Goal: Task Accomplishment & Management: Use online tool/utility

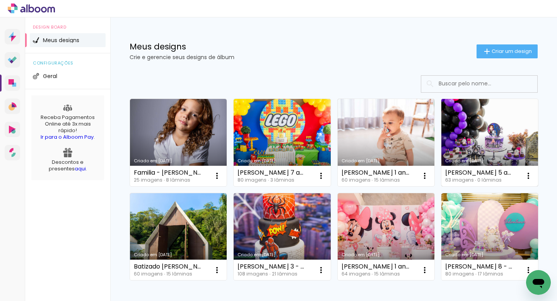
click at [458, 137] on link "Criado em [DATE]" at bounding box center [489, 142] width 97 height 87
click at [441, 186] on link "Criado em [DATE]" at bounding box center [489, 142] width 97 height 87
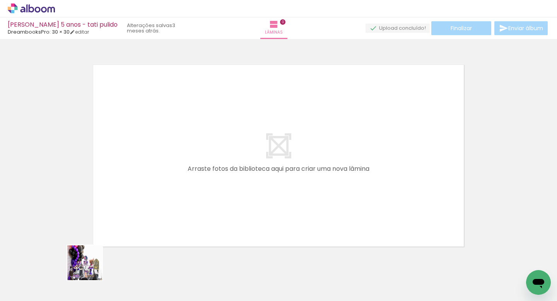
drag, startPoint x: 85, startPoint y: 272, endPoint x: 221, endPoint y: 207, distance: 150.9
click at [222, 207] on quentale-workspace at bounding box center [278, 150] width 557 height 301
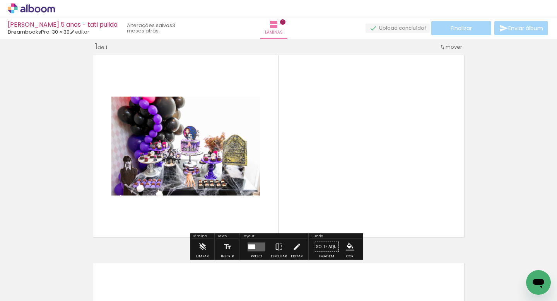
scroll to position [10, 0]
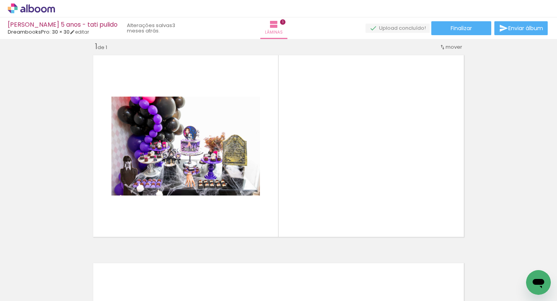
click at [25, 278] on input "Todas as fotos" at bounding box center [21, 278] width 29 height 7
click at [0, 0] on slot "Não utilizadas" at bounding box center [0, 0] width 0 height 0
type input "Não utilizadas"
drag, startPoint x: 85, startPoint y: 277, endPoint x: 164, endPoint y: 235, distance: 89.5
click at [160, 238] on quentale-workspace at bounding box center [278, 150] width 557 height 301
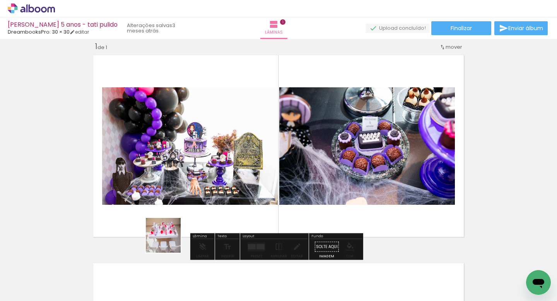
drag, startPoint x: 92, startPoint y: 278, endPoint x: 240, endPoint y: 207, distance: 164.9
click at [226, 213] on quentale-workspace at bounding box center [278, 150] width 557 height 301
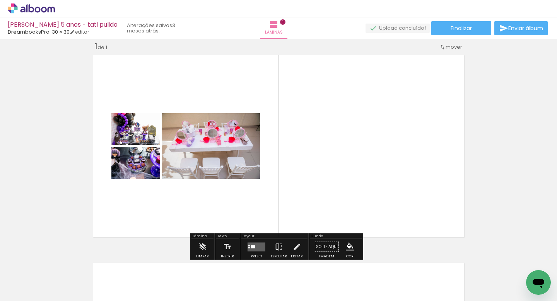
click at [252, 244] on quentale-layouter at bounding box center [257, 247] width 18 height 9
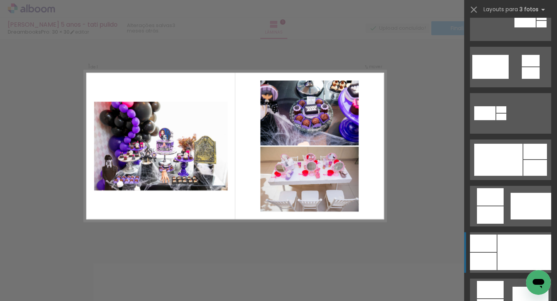
scroll to position [336, 0]
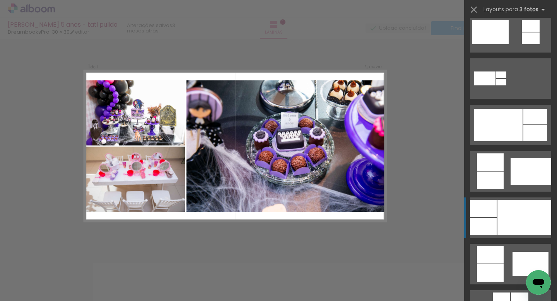
click at [498, 223] on div at bounding box center [524, 218] width 54 height 36
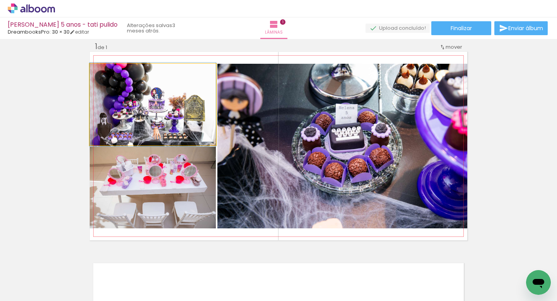
drag, startPoint x: 187, startPoint y: 110, endPoint x: 315, endPoint y: 141, distance: 131.7
click at [0, 0] on slot at bounding box center [0, 0] width 0 height 0
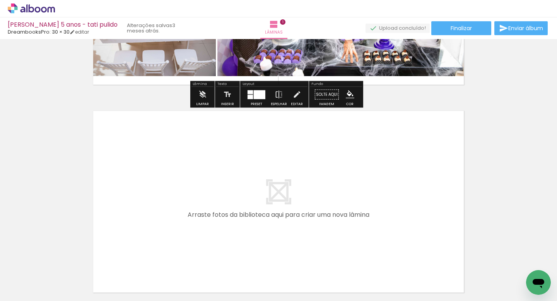
scroll to position [206, 0]
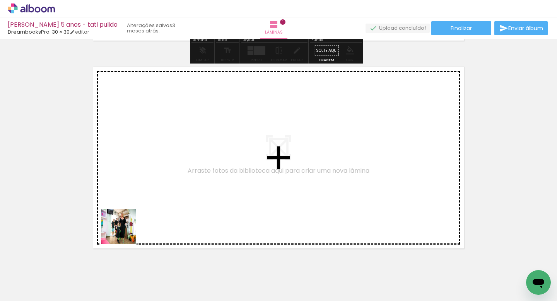
drag, startPoint x: 113, startPoint y: 243, endPoint x: 133, endPoint y: 227, distance: 25.1
click at [133, 227] on quentale-workspace at bounding box center [278, 150] width 557 height 301
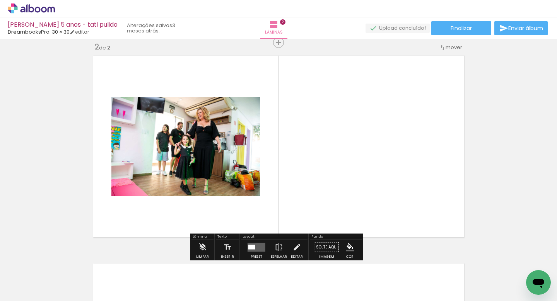
scroll to position [218, 0]
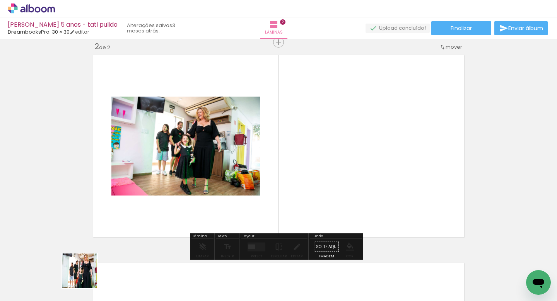
drag, startPoint x: 85, startPoint y: 277, endPoint x: 143, endPoint y: 229, distance: 75.3
click at [148, 225] on quentale-workspace at bounding box center [278, 150] width 557 height 301
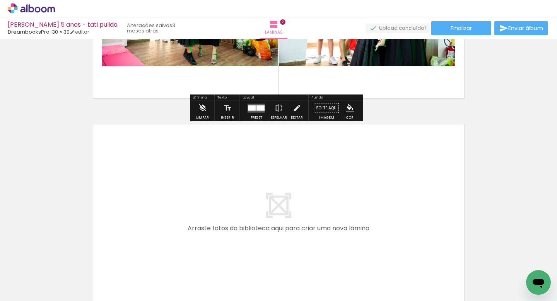
scroll to position [367, 0]
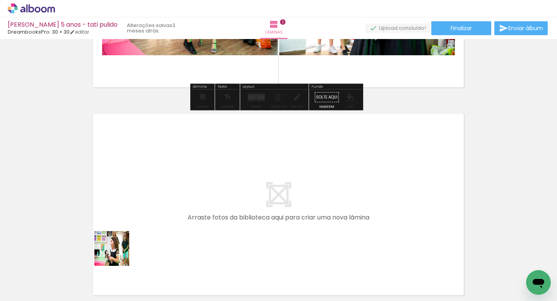
drag, startPoint x: 95, startPoint y: 273, endPoint x: 138, endPoint y: 234, distance: 58.4
click at [138, 234] on quentale-workspace at bounding box center [278, 150] width 557 height 301
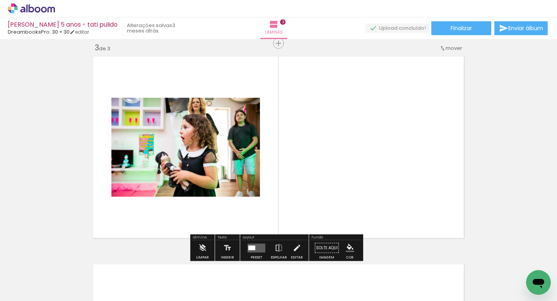
scroll to position [426, 0]
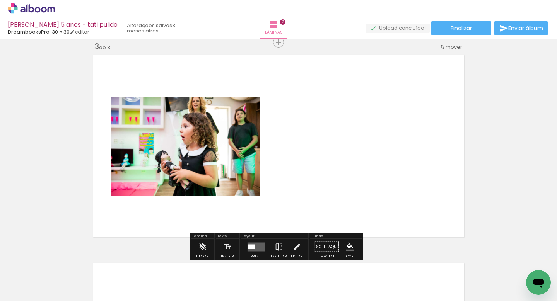
drag, startPoint x: 154, startPoint y: 251, endPoint x: 176, endPoint y: 229, distance: 32.0
click at [175, 233] on quentale-workspace at bounding box center [278, 150] width 557 height 301
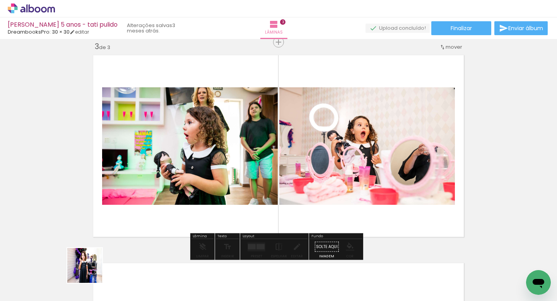
drag, startPoint x: 91, startPoint y: 272, endPoint x: 188, endPoint y: 208, distance: 116.1
click at [188, 208] on quentale-workspace at bounding box center [278, 150] width 557 height 301
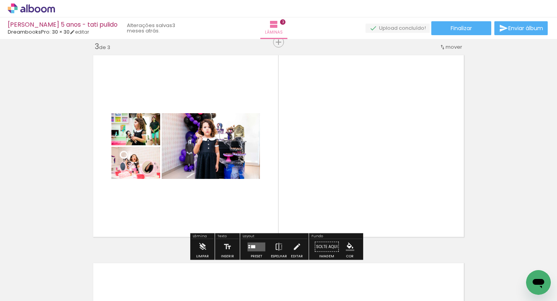
click at [250, 249] on quentale-layouter at bounding box center [257, 247] width 18 height 9
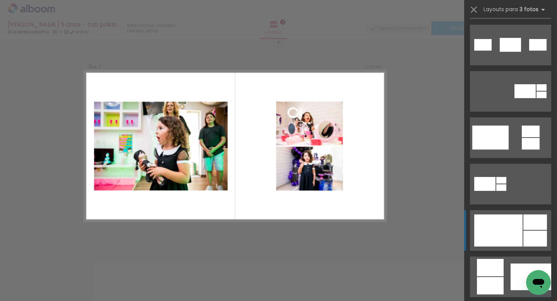
scroll to position [240, 0]
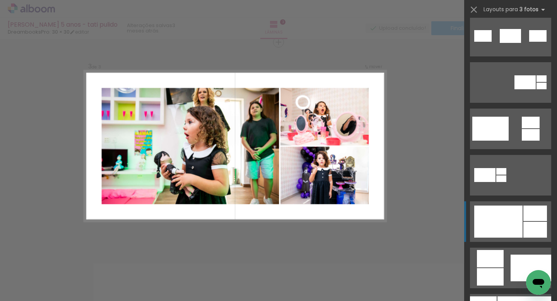
click at [499, 215] on div at bounding box center [498, 222] width 48 height 32
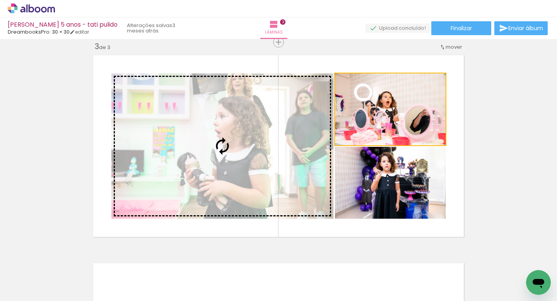
drag, startPoint x: 387, startPoint y: 121, endPoint x: 258, endPoint y: 149, distance: 132.4
click at [0, 0] on slot at bounding box center [0, 0] width 0 height 0
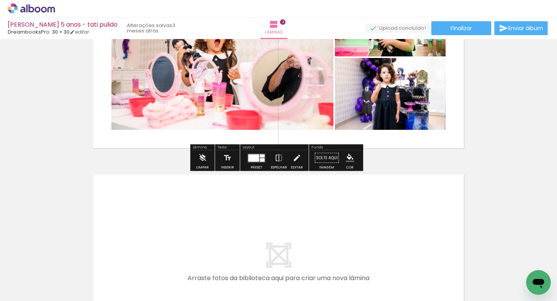
scroll to position [515, 0]
drag, startPoint x: 91, startPoint y: 275, endPoint x: 137, endPoint y: 235, distance: 60.9
click at [137, 235] on quentale-workspace at bounding box center [278, 150] width 557 height 301
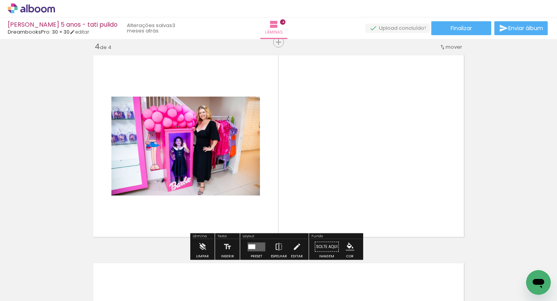
scroll to position [645, 0]
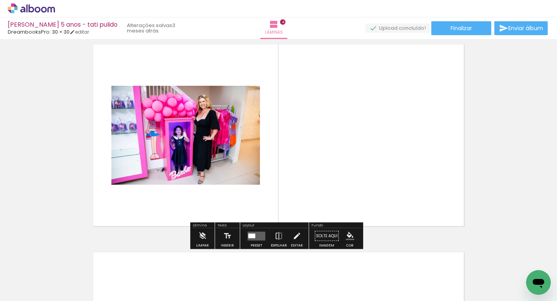
drag, startPoint x: 114, startPoint y: 256, endPoint x: 137, endPoint y: 235, distance: 30.7
click at [153, 219] on quentale-workspace at bounding box center [278, 150] width 557 height 301
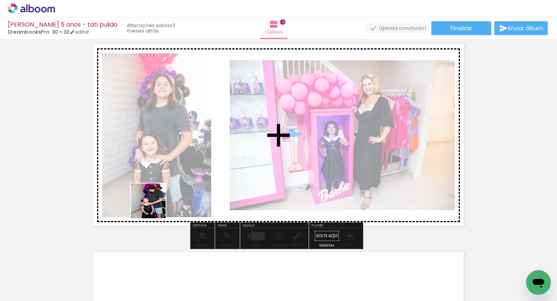
drag, startPoint x: 85, startPoint y: 281, endPoint x: 154, endPoint y: 207, distance: 101.0
click at [154, 207] on quentale-workspace at bounding box center [278, 150] width 557 height 301
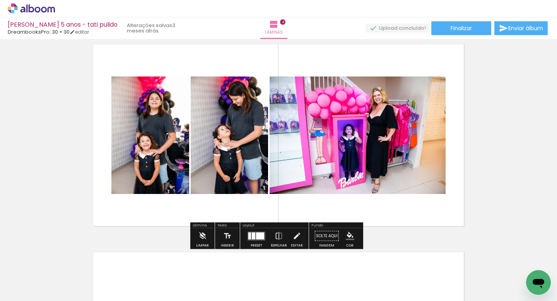
drag, startPoint x: 87, startPoint y: 280, endPoint x: 163, endPoint y: 217, distance: 98.6
click at [163, 217] on quentale-workspace at bounding box center [278, 150] width 557 height 301
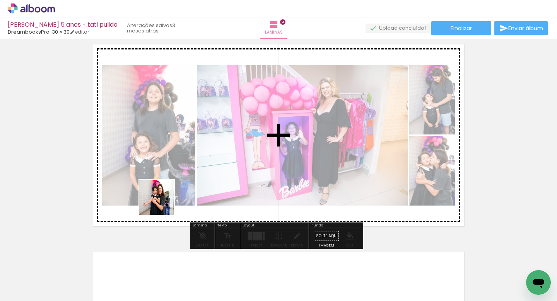
drag, startPoint x: 85, startPoint y: 277, endPoint x: 169, endPoint y: 198, distance: 115.5
click at [166, 201] on quentale-workspace at bounding box center [278, 150] width 557 height 301
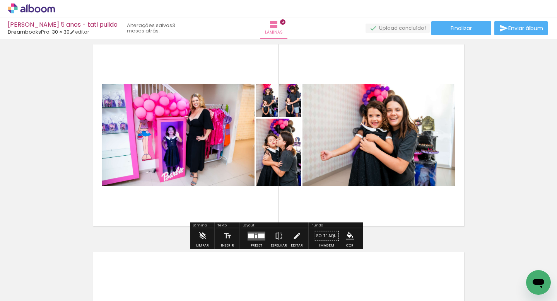
click at [254, 233] on quentale-layouter at bounding box center [257, 236] width 18 height 9
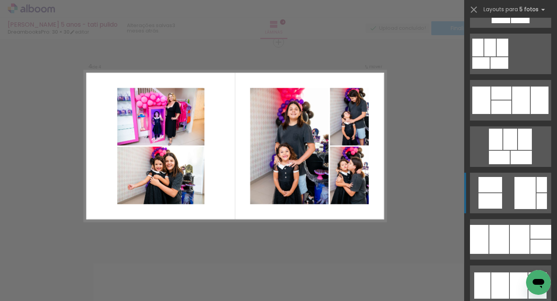
scroll to position [1141, 0]
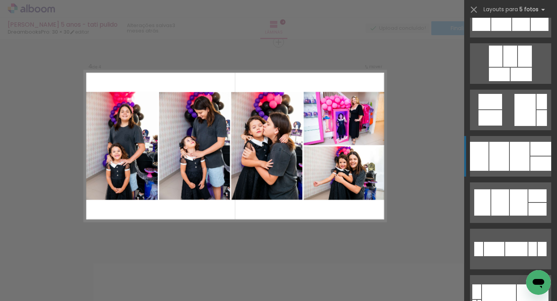
click at [510, 164] on div at bounding box center [520, 156] width 20 height 29
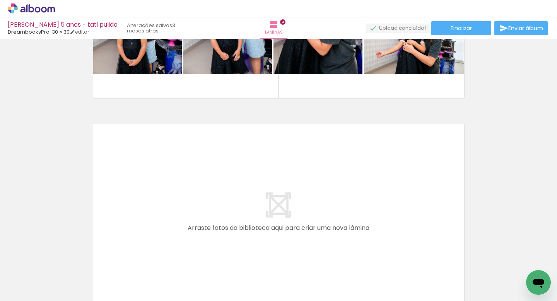
scroll to position [841, 0]
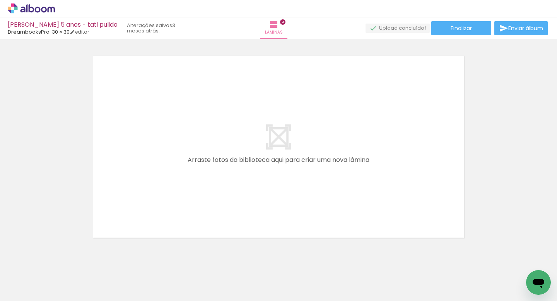
drag, startPoint x: 127, startPoint y: 272, endPoint x: 149, endPoint y: 226, distance: 50.5
click at [149, 226] on quentale-workspace at bounding box center [278, 150] width 557 height 301
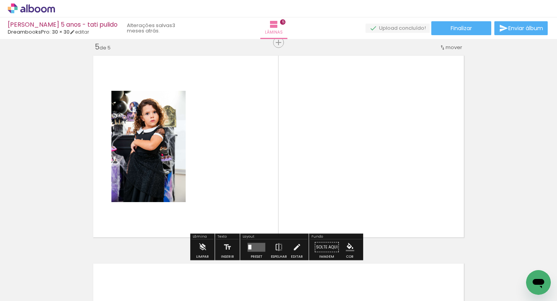
scroll to position [842, 0]
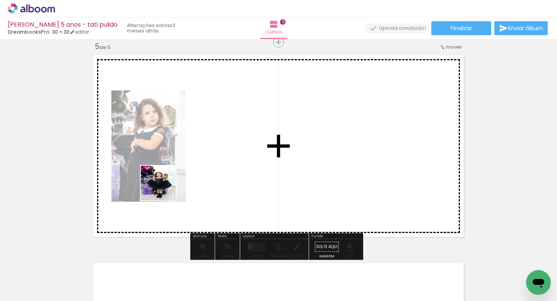
drag, startPoint x: 78, startPoint y: 270, endPoint x: 170, endPoint y: 183, distance: 125.9
click at [170, 184] on quentale-workspace at bounding box center [278, 150] width 557 height 301
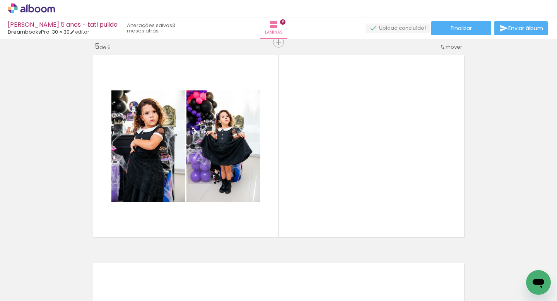
scroll to position [0, 589]
drag, startPoint x: 189, startPoint y: 282, endPoint x: 386, endPoint y: 179, distance: 222.3
click at [386, 179] on quentale-workspace at bounding box center [278, 150] width 557 height 301
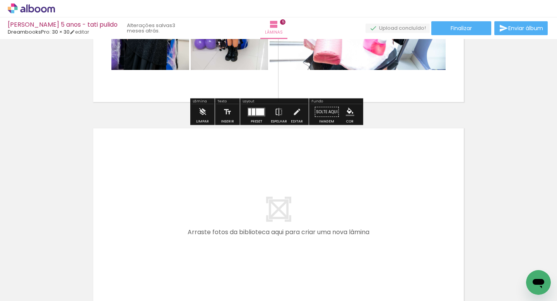
scroll to position [0, 0]
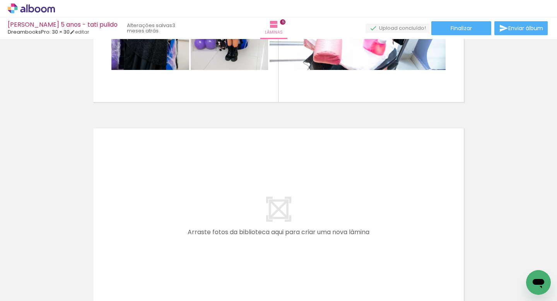
drag, startPoint x: 80, startPoint y: 282, endPoint x: 138, endPoint y: 225, distance: 81.2
click at [138, 225] on quentale-workspace at bounding box center [278, 150] width 557 height 301
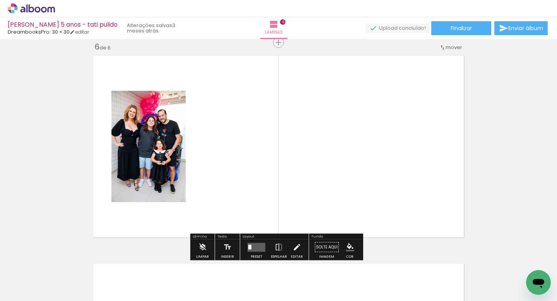
scroll to position [1050, 0]
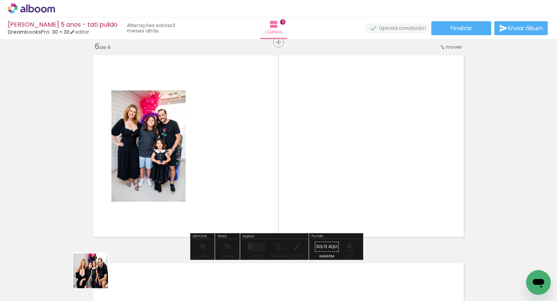
drag, startPoint x: 96, startPoint y: 277, endPoint x: 177, endPoint y: 215, distance: 101.6
click at [184, 208] on quentale-workspace at bounding box center [278, 150] width 557 height 301
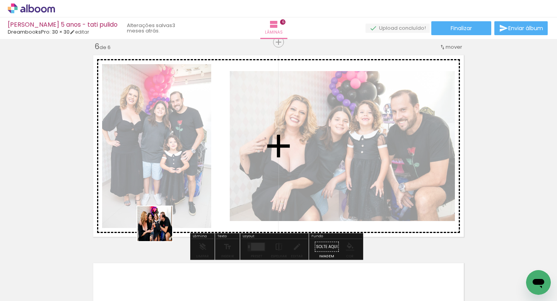
drag, startPoint x: 139, startPoint y: 243, endPoint x: 174, endPoint y: 220, distance: 41.9
click at [179, 219] on quentale-workspace at bounding box center [278, 150] width 557 height 301
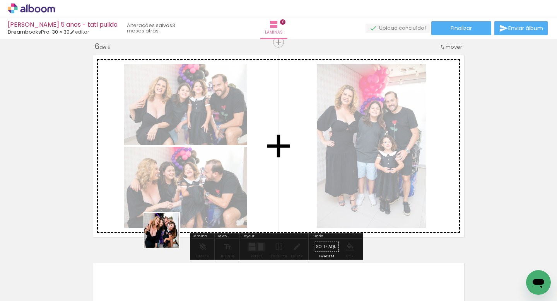
drag, startPoint x: 167, startPoint y: 236, endPoint x: 242, endPoint y: 198, distance: 83.9
click at [242, 198] on quentale-workspace at bounding box center [278, 150] width 557 height 301
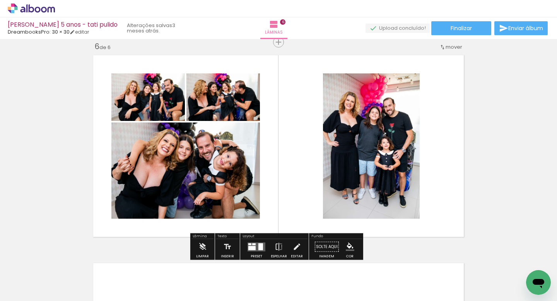
click at [251, 247] on div at bounding box center [251, 248] width 7 height 4
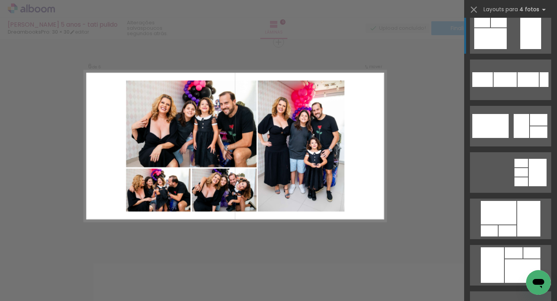
scroll to position [0, 0]
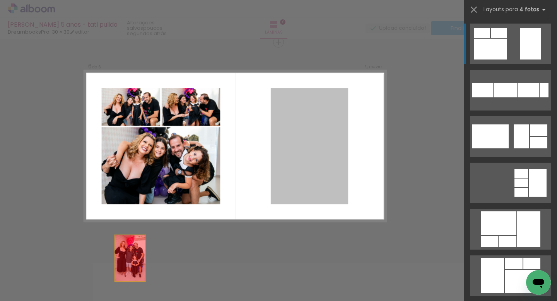
drag, startPoint x: 315, startPoint y: 157, endPoint x: 82, endPoint y: 286, distance: 266.3
click at [82, 286] on quentale-workspace at bounding box center [278, 150] width 557 height 301
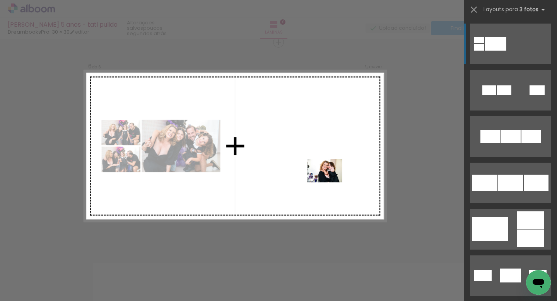
drag, startPoint x: 388, startPoint y: 281, endPoint x: 331, endPoint y: 183, distance: 114.2
click at [331, 183] on quentale-workspace at bounding box center [278, 150] width 557 height 301
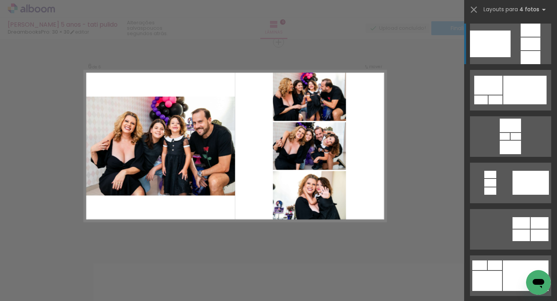
drag, startPoint x: 340, startPoint y: 270, endPoint x: 304, endPoint y: 163, distance: 112.6
click at [304, 161] on quentale-workspace at bounding box center [278, 150] width 557 height 301
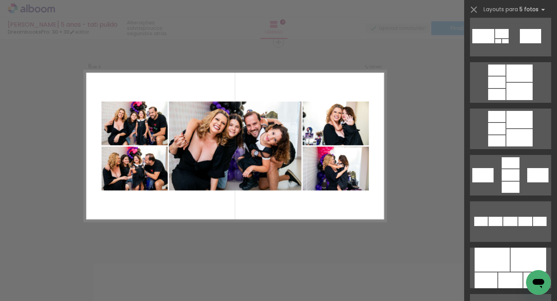
scroll to position [265, 0]
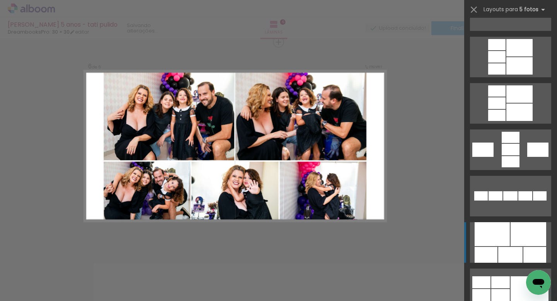
click at [526, 241] on div at bounding box center [529, 234] width 36 height 24
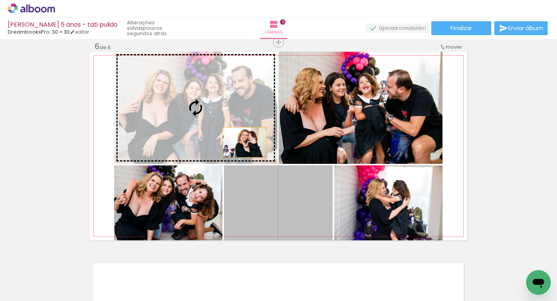
drag, startPoint x: 303, startPoint y: 212, endPoint x: 242, endPoint y: 142, distance: 92.9
click at [0, 0] on slot at bounding box center [0, 0] width 0 height 0
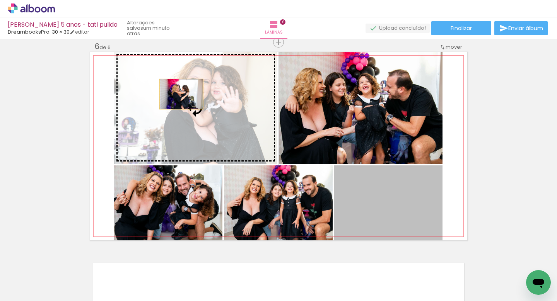
drag, startPoint x: 382, startPoint y: 202, endPoint x: 178, endPoint y: 94, distance: 230.5
click at [0, 0] on slot at bounding box center [0, 0] width 0 height 0
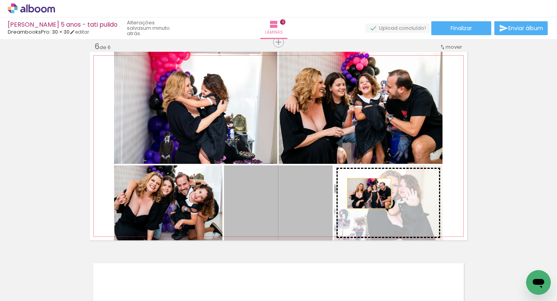
drag, startPoint x: 278, startPoint y: 189, endPoint x: 369, endPoint y: 193, distance: 91.8
click at [0, 0] on slot at bounding box center [0, 0] width 0 height 0
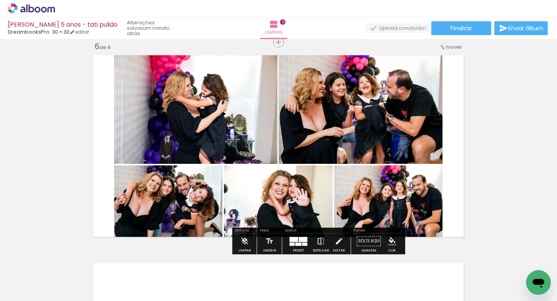
click at [317, 240] on iron-icon at bounding box center [321, 241] width 9 height 15
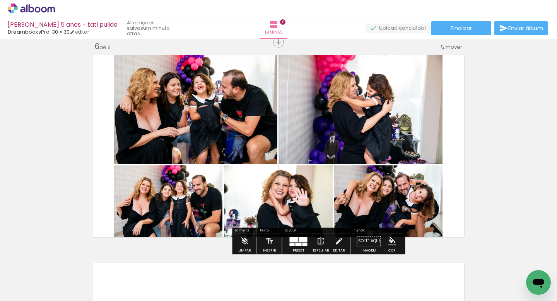
click at [318, 241] on iron-icon at bounding box center [321, 241] width 9 height 15
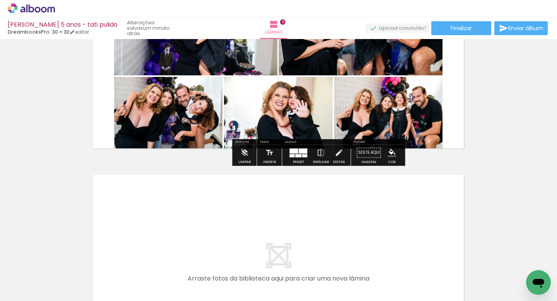
scroll to position [1104, 0]
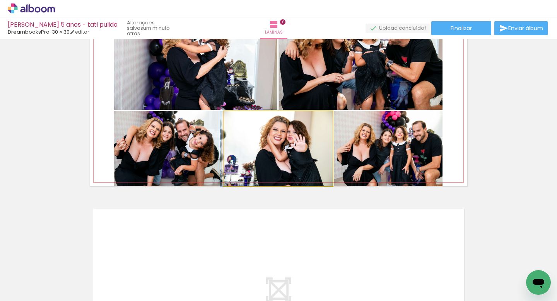
drag, startPoint x: 283, startPoint y: 153, endPoint x: 265, endPoint y: 154, distance: 18.6
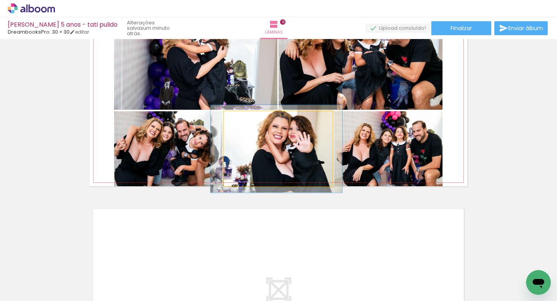
drag, startPoint x: 240, startPoint y: 122, endPoint x: 244, endPoint y: 122, distance: 4.7
click at [244, 122] on div at bounding box center [247, 119] width 12 height 12
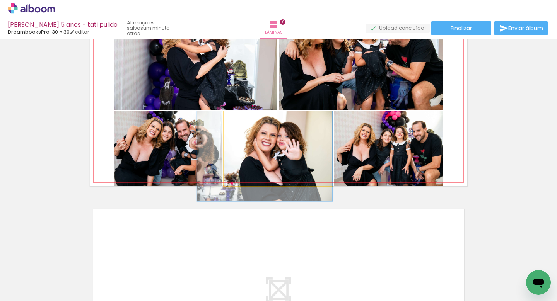
drag, startPoint x: 280, startPoint y: 149, endPoint x: 270, endPoint y: 154, distance: 11.2
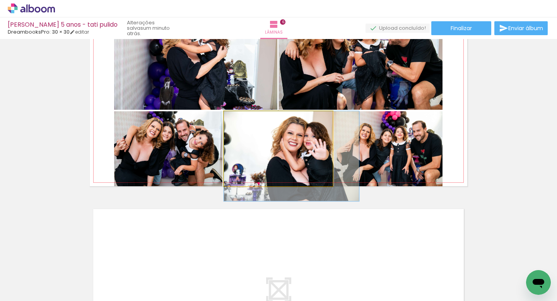
drag, startPoint x: 272, startPoint y: 154, endPoint x: 315, endPoint y: 156, distance: 43.4
drag, startPoint x: 247, startPoint y: 123, endPoint x: 233, endPoint y: 123, distance: 13.5
type paper-slider "100"
click at [242, 123] on div at bounding box center [248, 119] width 12 height 12
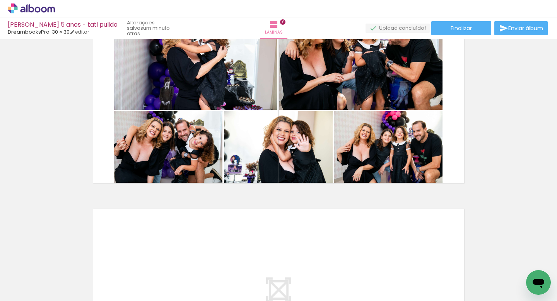
scroll to position [0, 202]
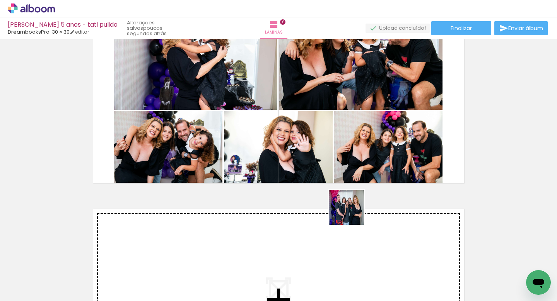
drag, startPoint x: 400, startPoint y: 277, endPoint x: 297, endPoint y: 175, distance: 145.8
click at [297, 174] on quentale-workspace at bounding box center [278, 150] width 557 height 301
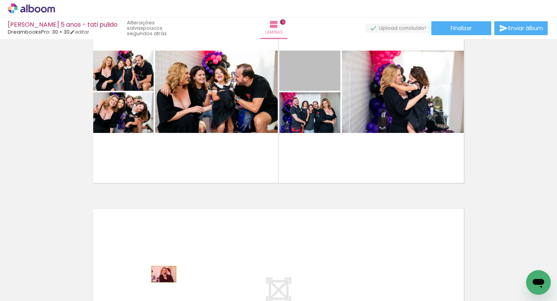
drag, startPoint x: 315, startPoint y: 79, endPoint x: 160, endPoint y: 277, distance: 251.8
click at [160, 277] on quentale-workspace at bounding box center [278, 150] width 557 height 301
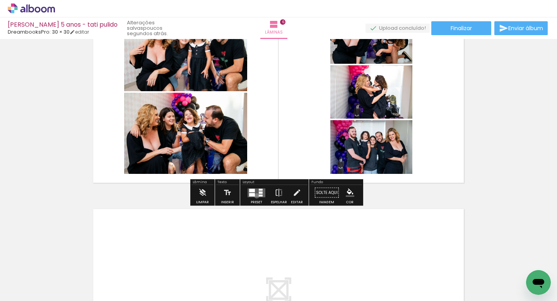
click at [255, 196] on quentale-layouter at bounding box center [257, 192] width 18 height 9
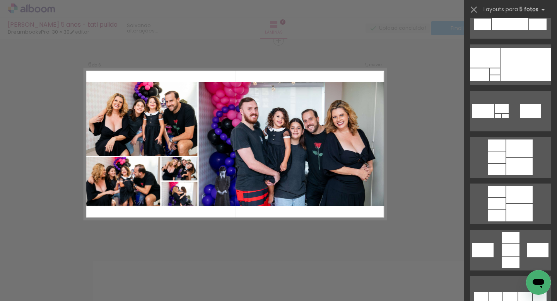
scroll to position [261, 0]
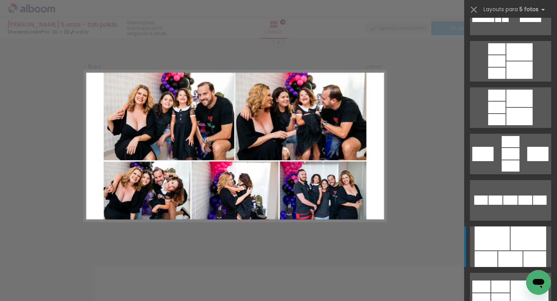
click at [520, 251] on quentale-layouter at bounding box center [510, 247] width 81 height 41
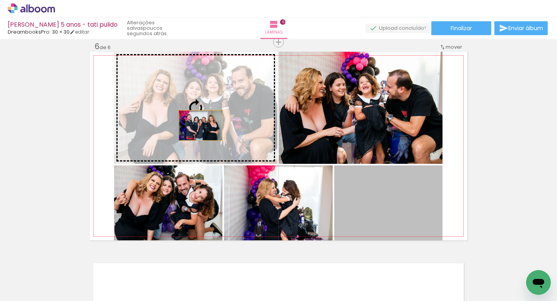
drag, startPoint x: 407, startPoint y: 218, endPoint x: 198, endPoint y: 125, distance: 228.8
click at [0, 0] on slot at bounding box center [0, 0] width 0 height 0
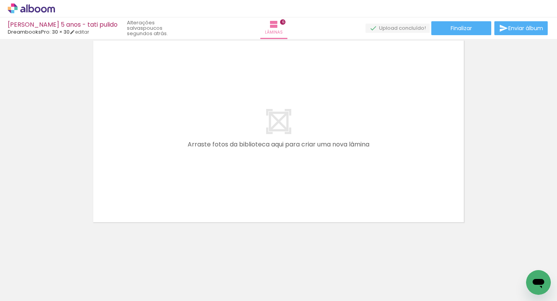
scroll to position [0, 0]
drag, startPoint x: 82, startPoint y: 281, endPoint x: 148, endPoint y: 209, distance: 97.2
click at [148, 209] on quentale-workspace at bounding box center [278, 150] width 557 height 301
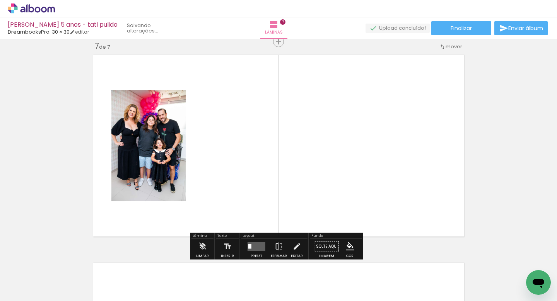
scroll to position [1258, 0]
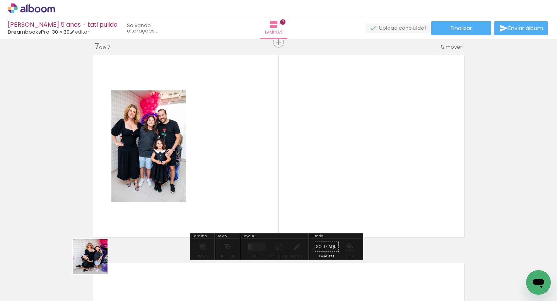
drag, startPoint x: 96, startPoint y: 263, endPoint x: 166, endPoint y: 190, distance: 101.2
click at [166, 190] on quentale-workspace at bounding box center [278, 150] width 557 height 301
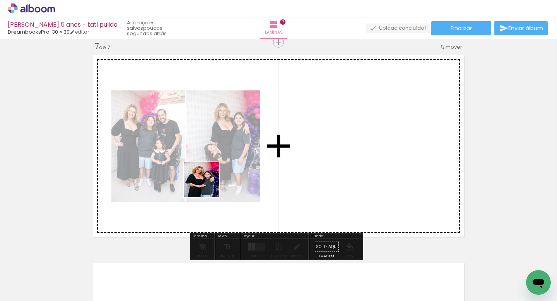
drag, startPoint x: 85, startPoint y: 277, endPoint x: 208, endPoint y: 185, distance: 153.4
click at [208, 185] on quentale-workspace at bounding box center [278, 150] width 557 height 301
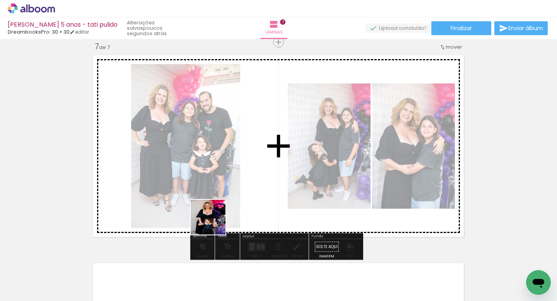
drag, startPoint x: 171, startPoint y: 275, endPoint x: 238, endPoint y: 194, distance: 104.9
click at [238, 194] on quentale-workspace at bounding box center [278, 150] width 557 height 301
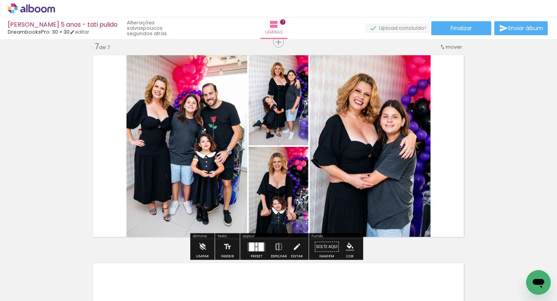
click at [258, 245] on div at bounding box center [260, 247] width 5 height 9
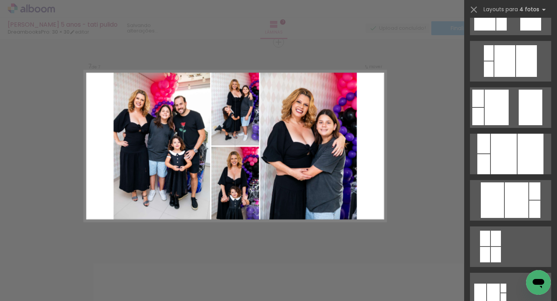
scroll to position [0, 0]
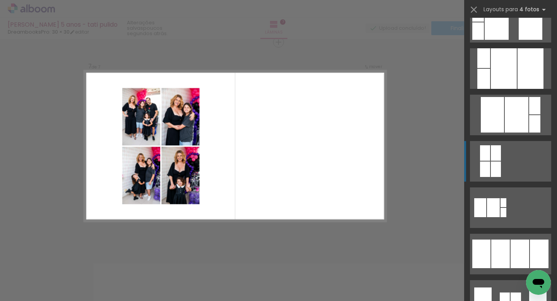
scroll to position [422, 0]
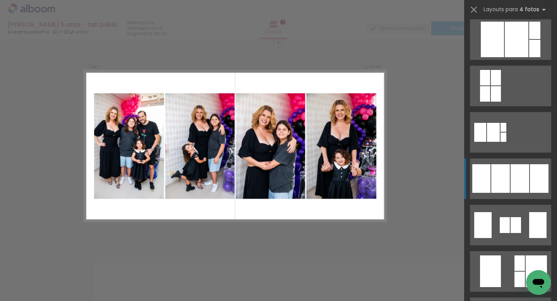
click at [516, 171] on div at bounding box center [520, 178] width 19 height 29
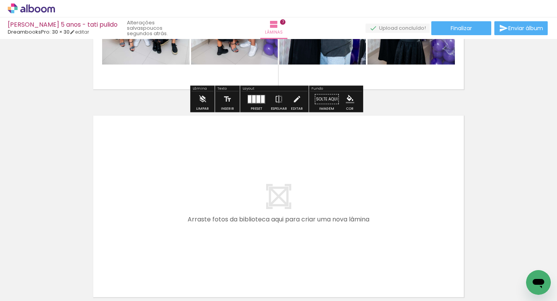
scroll to position [1413, 0]
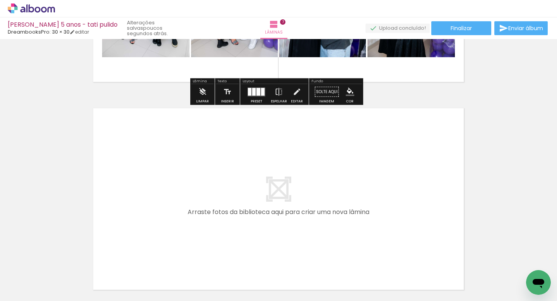
drag, startPoint x: 82, startPoint y: 277, endPoint x: 171, endPoint y: 212, distance: 111.0
click at [171, 212] on quentale-workspace at bounding box center [278, 150] width 557 height 301
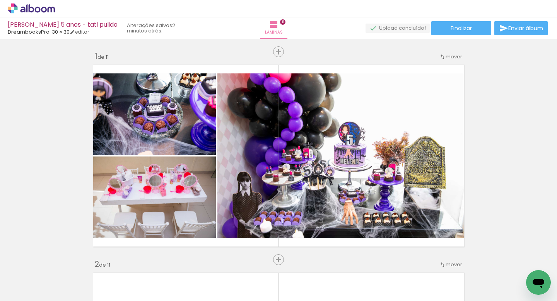
scroll to position [2091, 0]
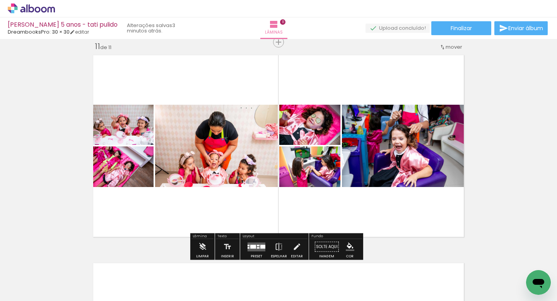
click at [257, 250] on quentale-layouter at bounding box center [257, 247] width 18 height 9
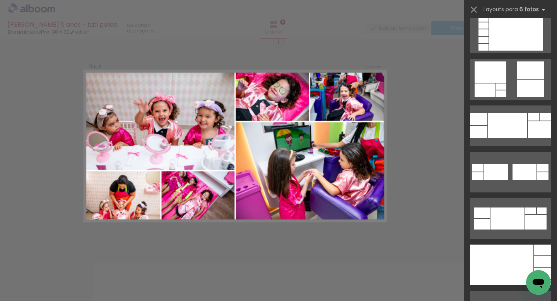
scroll to position [500, 0]
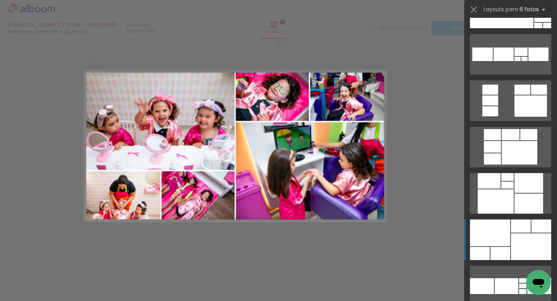
click at [511, 254] on div at bounding box center [531, 247] width 40 height 27
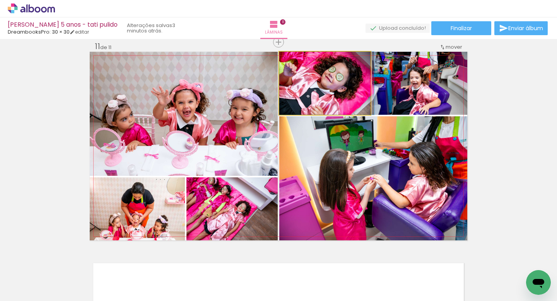
drag, startPoint x: 343, startPoint y: 85, endPoint x: 367, endPoint y: 149, distance: 68.3
click at [0, 0] on slot at bounding box center [0, 0] width 0 height 0
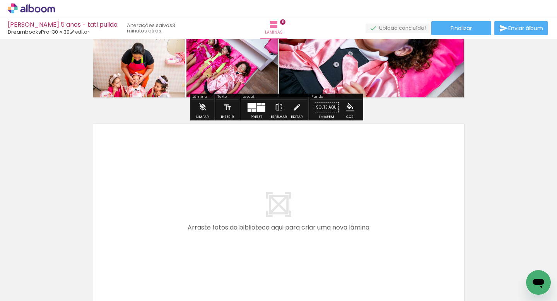
scroll to position [2291, 0]
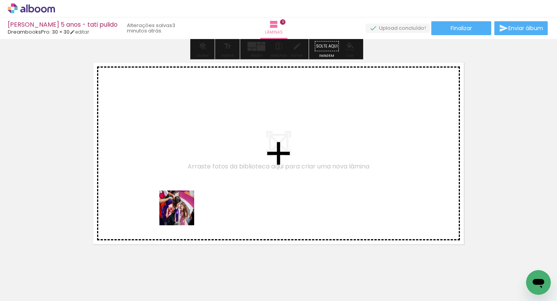
drag, startPoint x: 161, startPoint y: 235, endPoint x: 193, endPoint y: 203, distance: 45.7
click at [193, 203] on quentale-workspace at bounding box center [278, 150] width 557 height 301
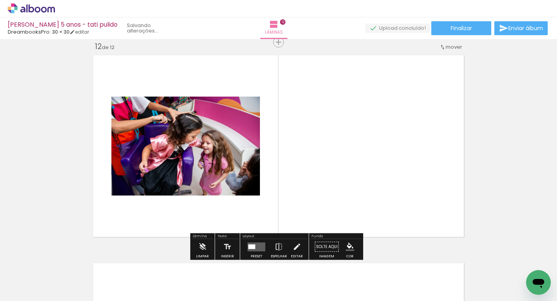
scroll to position [2299, 0]
drag, startPoint x: 85, startPoint y: 280, endPoint x: 215, endPoint y: 199, distance: 152.8
click at [215, 199] on quentale-workspace at bounding box center [278, 150] width 557 height 301
click at [167, 189] on quentale-workspace at bounding box center [278, 150] width 557 height 301
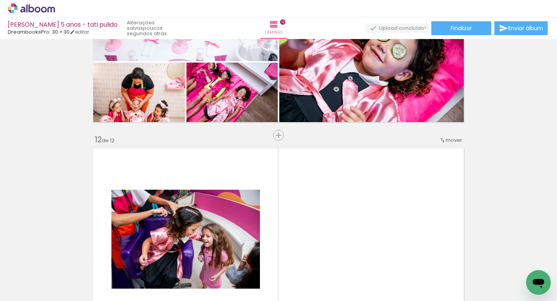
scroll to position [1942, 0]
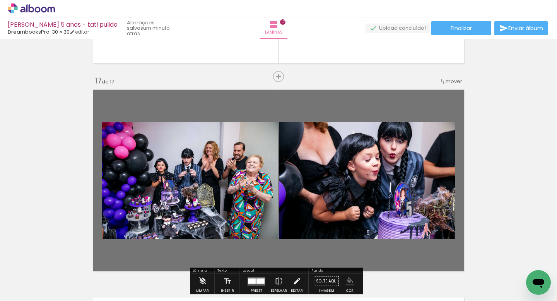
scroll to position [3140, 0]
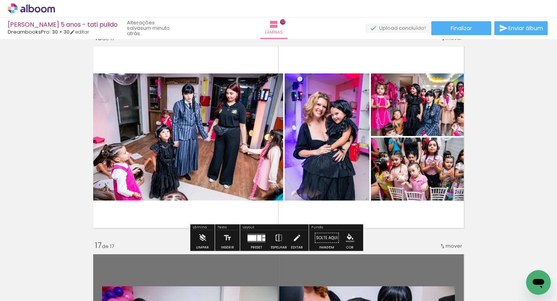
click at [348, 237] on iron-icon "color picker" at bounding box center [350, 238] width 9 height 9
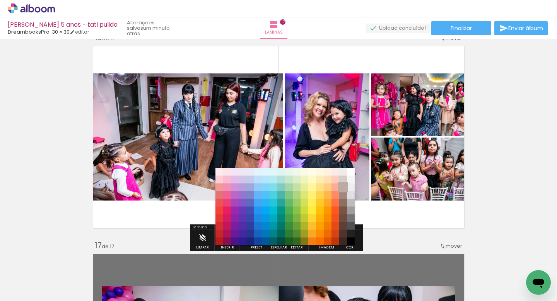
click at [344, 184] on paper-item "#bcaaa4" at bounding box center [343, 188] width 8 height 8
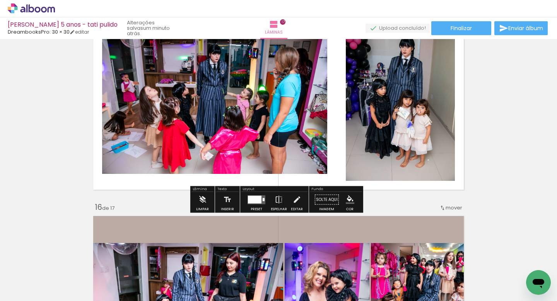
scroll to position [2972, 0]
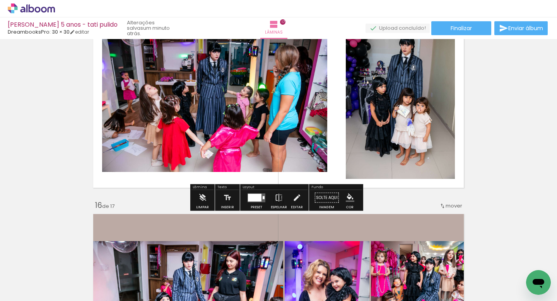
click at [346, 198] on iron-icon "color picker" at bounding box center [350, 198] width 9 height 9
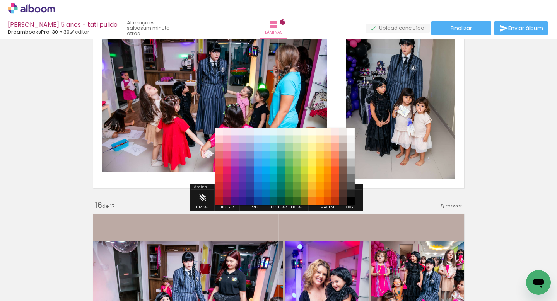
click at [236, 141] on paper-item "#e1bee7" at bounding box center [235, 140] width 8 height 8
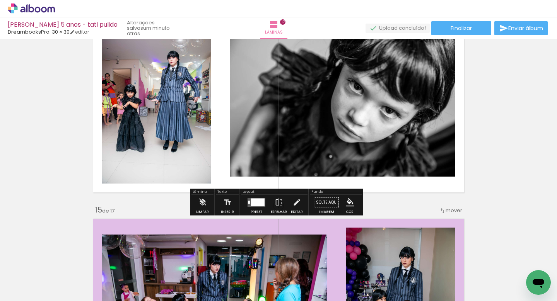
scroll to position [2758, 0]
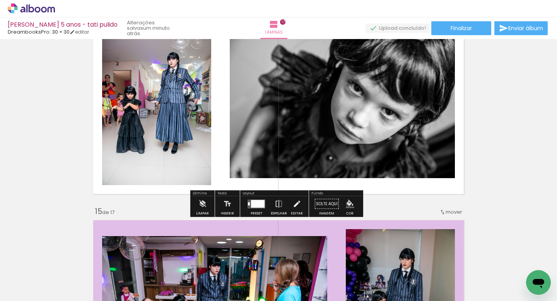
click at [346, 204] on iron-icon "color picker" at bounding box center [350, 204] width 9 height 9
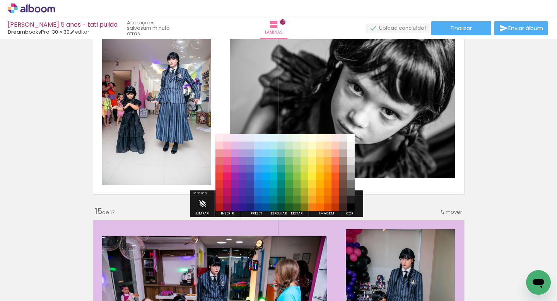
click at [351, 176] on paper-item "#9e9e9e" at bounding box center [351, 177] width 8 height 8
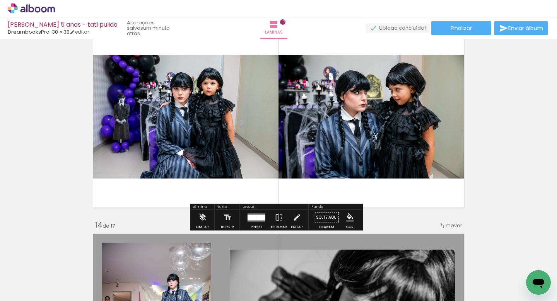
scroll to position [2534, 0]
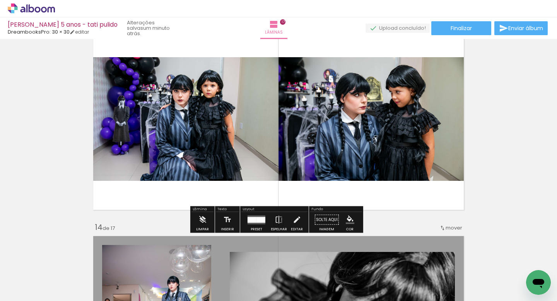
click at [347, 218] on iron-icon "color picker" at bounding box center [350, 220] width 9 height 9
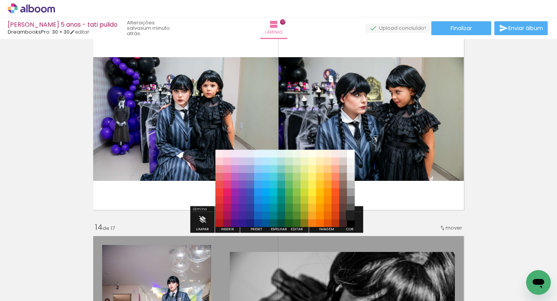
click at [352, 216] on paper-item "#212121" at bounding box center [351, 216] width 8 height 8
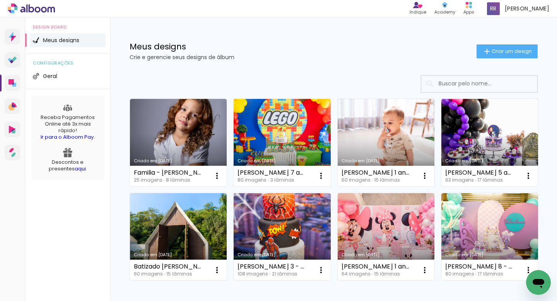
click at [268, 149] on link "Criado em [DATE]" at bounding box center [282, 142] width 97 height 87
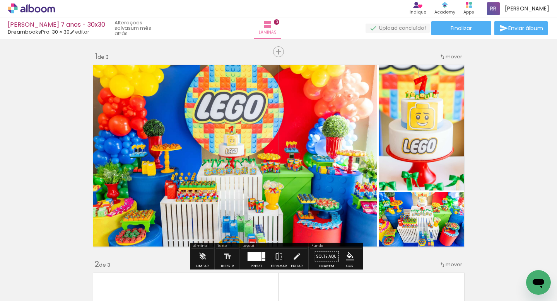
click at [33, 279] on input "Todas as fotos" at bounding box center [21, 278] width 29 height 7
click at [0, 0] on slot "Não utilizadas" at bounding box center [0, 0] width 0 height 0
type input "Não utilizadas"
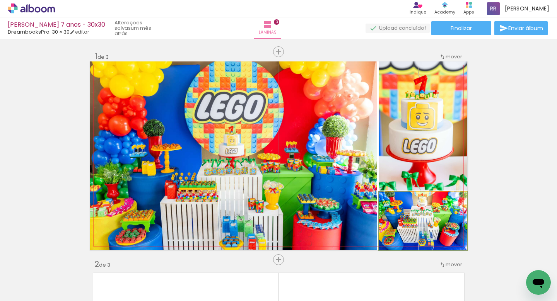
click at [437, 218] on quentale-photo at bounding box center [423, 221] width 89 height 58
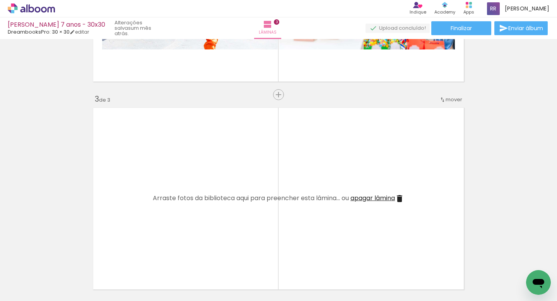
scroll to position [379, 0]
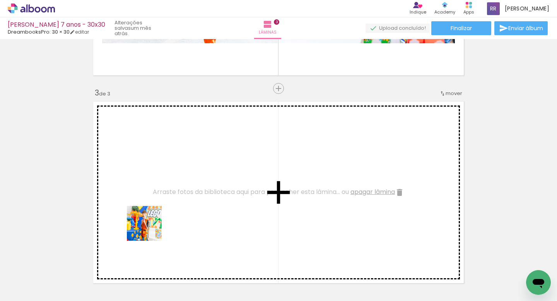
drag, startPoint x: 82, startPoint y: 280, endPoint x: 150, endPoint y: 229, distance: 84.8
click at [150, 229] on quentale-workspace at bounding box center [278, 150] width 557 height 301
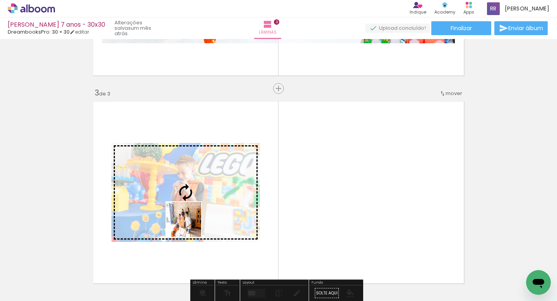
drag, startPoint x: 89, startPoint y: 278, endPoint x: 190, endPoint y: 225, distance: 113.8
click at [190, 225] on quentale-workspace at bounding box center [278, 150] width 557 height 301
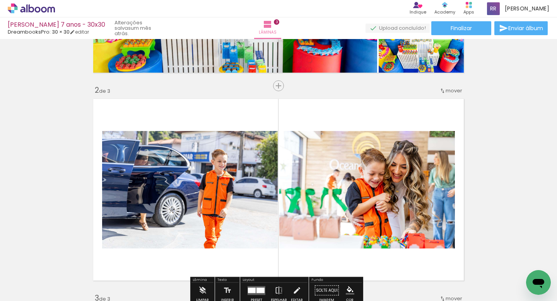
scroll to position [338, 0]
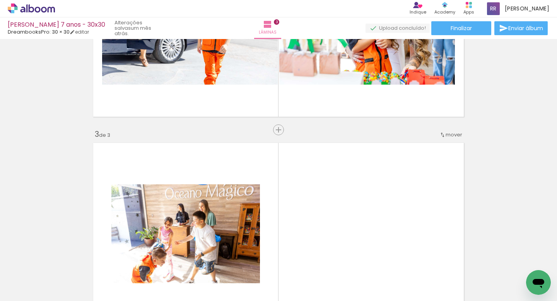
drag, startPoint x: 83, startPoint y: 279, endPoint x: 241, endPoint y: 197, distance: 178.2
click at [243, 196] on quentale-workspace at bounding box center [278, 150] width 557 height 301
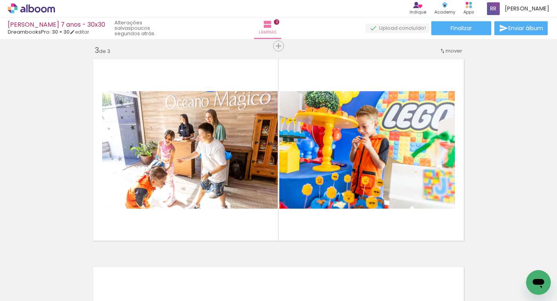
scroll to position [0, 395]
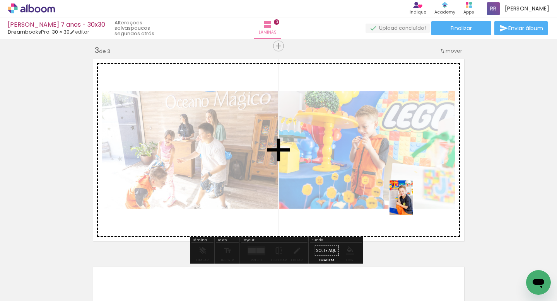
drag, startPoint x: 422, startPoint y: 281, endPoint x: 413, endPoint y: 201, distance: 81.0
click at [413, 201] on quentale-workspace at bounding box center [278, 150] width 557 height 301
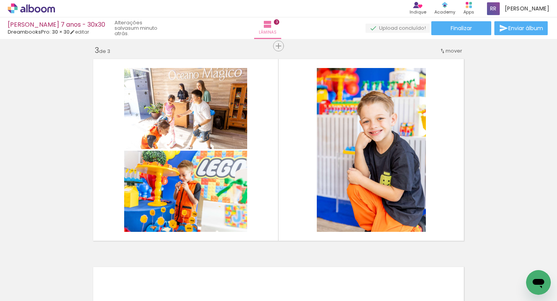
scroll to position [0, 483]
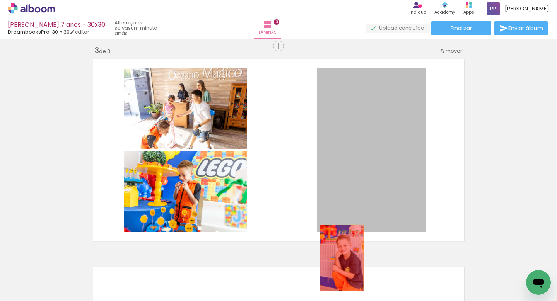
drag, startPoint x: 373, startPoint y: 180, endPoint x: 334, endPoint y: 270, distance: 97.9
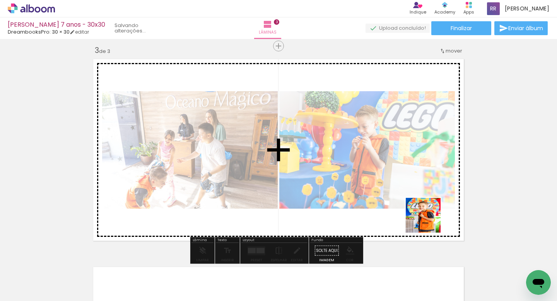
drag, startPoint x: 466, startPoint y: 275, endPoint x: 429, endPoint y: 221, distance: 65.1
click at [429, 221] on quentale-workspace at bounding box center [278, 150] width 557 height 301
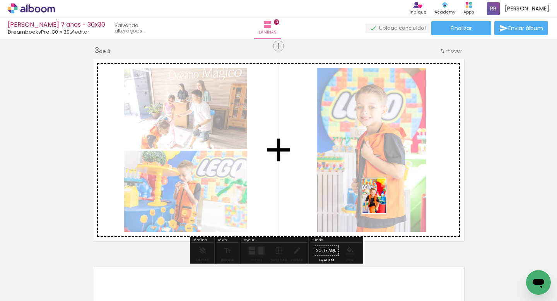
drag, startPoint x: 466, startPoint y: 282, endPoint x: 386, endPoint y: 202, distance: 113.0
click at [386, 202] on quentale-workspace at bounding box center [278, 150] width 557 height 301
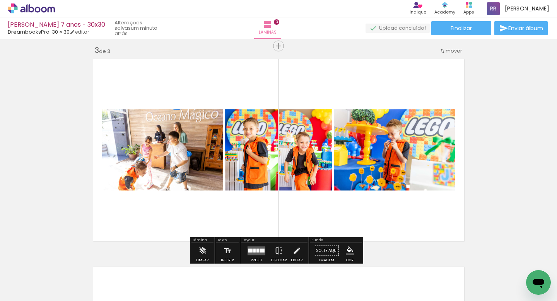
click at [260, 251] on div at bounding box center [262, 251] width 5 height 4
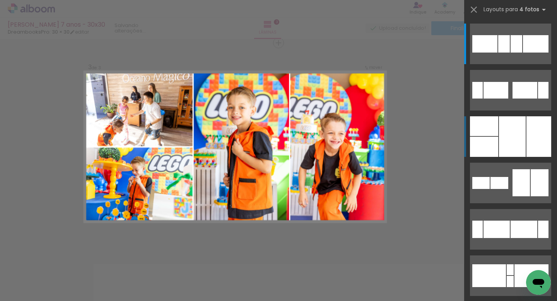
scroll to position [426, 0]
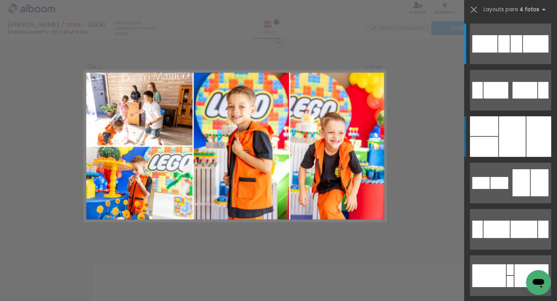
click at [536, 147] on div at bounding box center [538, 136] width 25 height 41
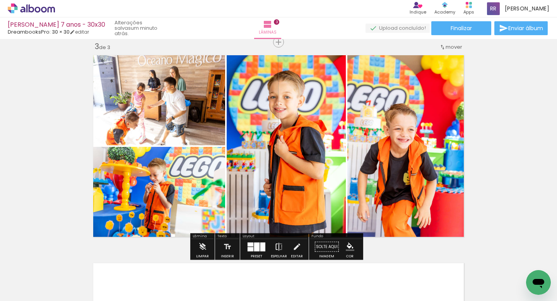
click at [278, 248] on iron-icon at bounding box center [279, 246] width 9 height 15
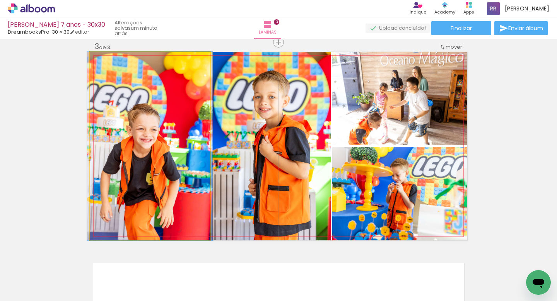
drag, startPoint x: 170, startPoint y: 190, endPoint x: 272, endPoint y: 187, distance: 101.7
click at [0, 0] on slot at bounding box center [0, 0] width 0 height 0
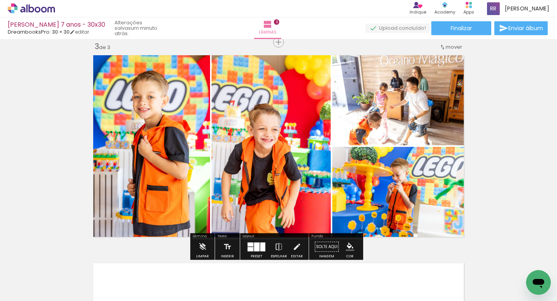
scroll to position [427, 0]
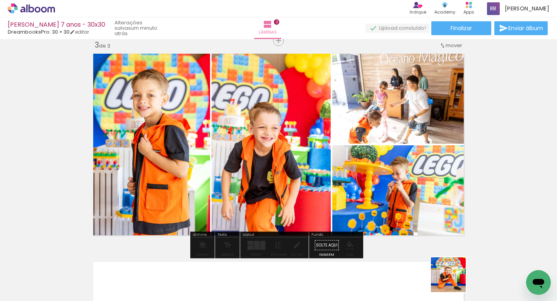
drag, startPoint x: 465, startPoint y: 287, endPoint x: 291, endPoint y: 184, distance: 202.0
click at [291, 184] on quentale-workspace at bounding box center [278, 150] width 557 height 301
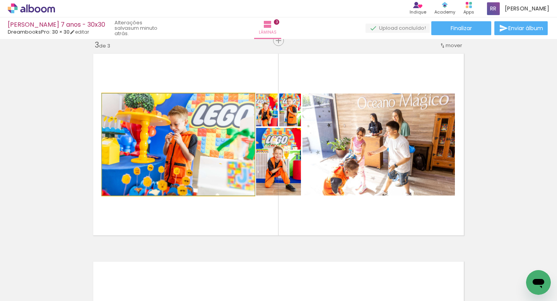
click at [197, 170] on quentale-photo at bounding box center [178, 145] width 152 height 102
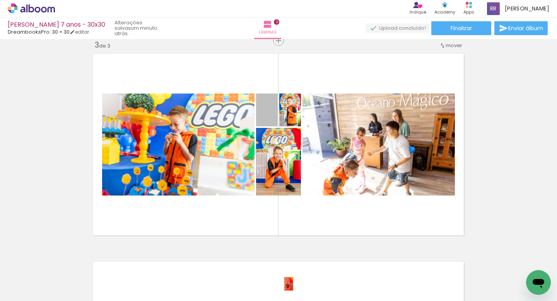
drag, startPoint x: 254, startPoint y: 122, endPoint x: 289, endPoint y: 292, distance: 173.7
click at [289, 292] on quentale-workspace at bounding box center [278, 150] width 557 height 301
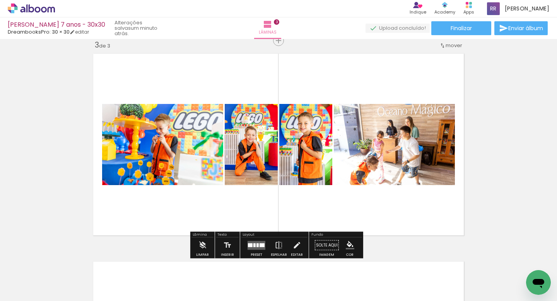
click at [255, 248] on quentale-layouter at bounding box center [257, 245] width 18 height 9
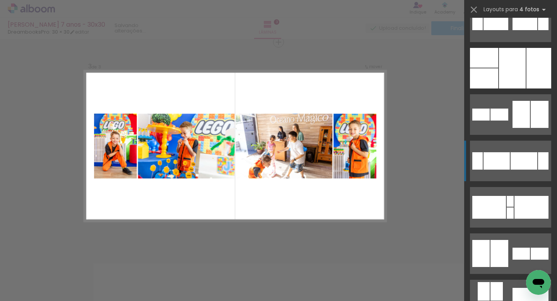
scroll to position [0, 0]
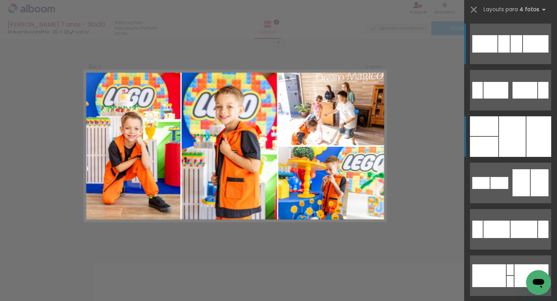
click at [506, 143] on div at bounding box center [512, 136] width 27 height 41
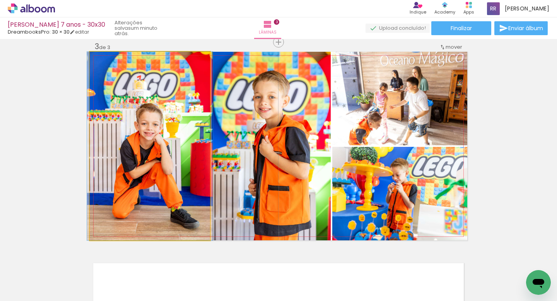
drag, startPoint x: 178, startPoint y: 191, endPoint x: 247, endPoint y: 190, distance: 68.9
click at [0, 0] on slot at bounding box center [0, 0] width 0 height 0
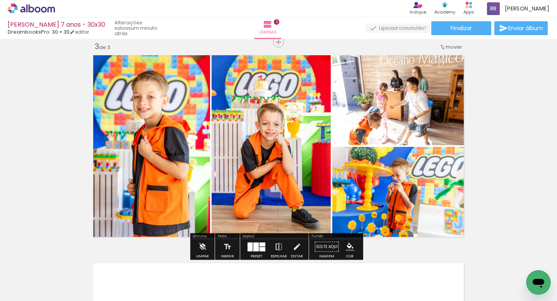
click at [275, 245] on iron-icon at bounding box center [279, 246] width 9 height 15
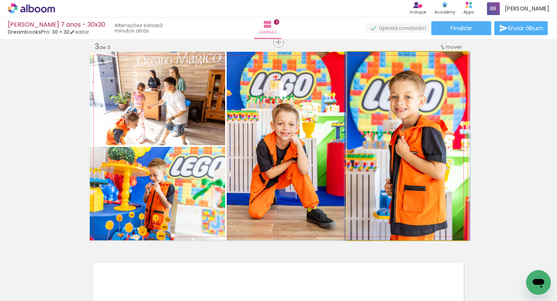
drag, startPoint x: 408, startPoint y: 167, endPoint x: 312, endPoint y: 164, distance: 96.8
click at [0, 0] on slot at bounding box center [0, 0] width 0 height 0
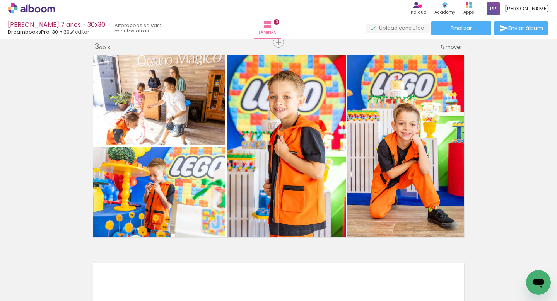
drag, startPoint x: 464, startPoint y: 283, endPoint x: 422, endPoint y: 200, distance: 93.6
click at [422, 200] on quentale-workspace at bounding box center [278, 150] width 557 height 301
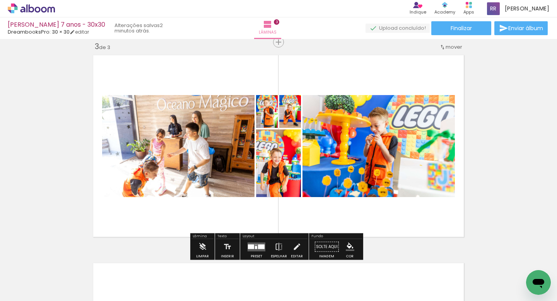
click at [260, 250] on quentale-layouter at bounding box center [257, 247] width 18 height 9
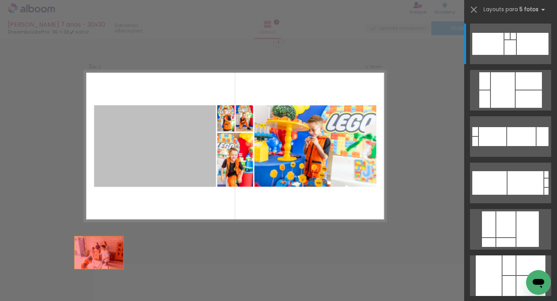
drag, startPoint x: 164, startPoint y: 166, endPoint x: 79, endPoint y: 283, distance: 144.5
click at [79, 283] on quentale-workspace at bounding box center [278, 150] width 557 height 301
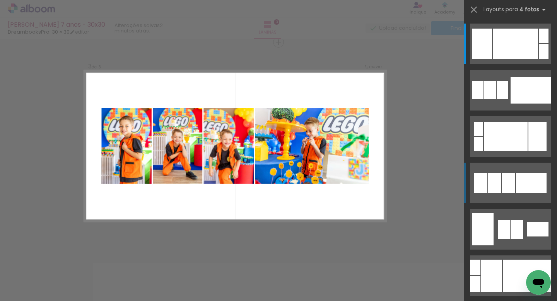
click at [507, 191] on div at bounding box center [508, 183] width 13 height 20
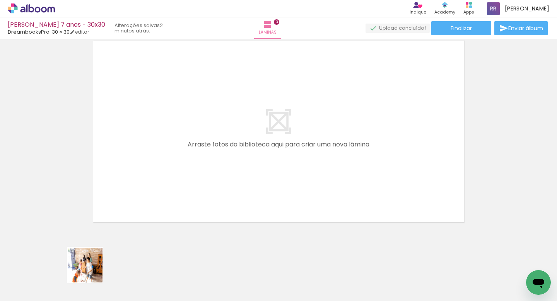
drag, startPoint x: 83, startPoint y: 276, endPoint x: 202, endPoint y: 201, distance: 140.5
click at [202, 201] on quentale-workspace at bounding box center [278, 150] width 557 height 301
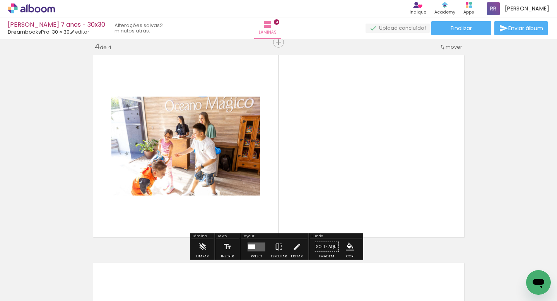
scroll to position [0, 564]
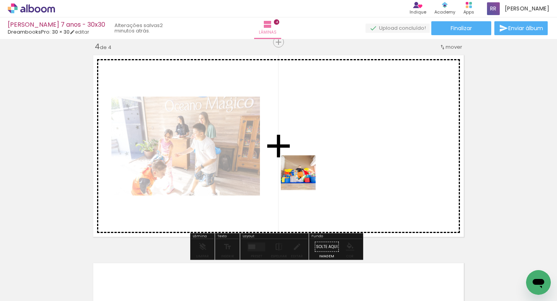
drag, startPoint x: 333, startPoint y: 279, endPoint x: 302, endPoint y: 176, distance: 107.7
click at [302, 175] on quentale-workspace at bounding box center [278, 150] width 557 height 301
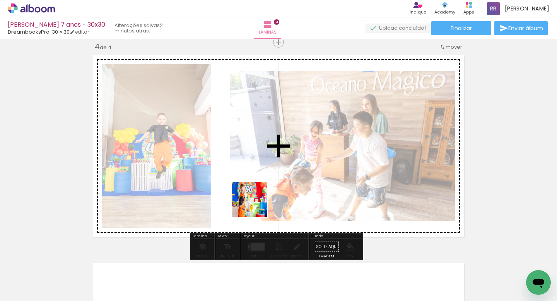
drag, startPoint x: 326, startPoint y: 280, endPoint x: 255, endPoint y: 205, distance: 103.1
click at [255, 205] on quentale-workspace at bounding box center [278, 150] width 557 height 301
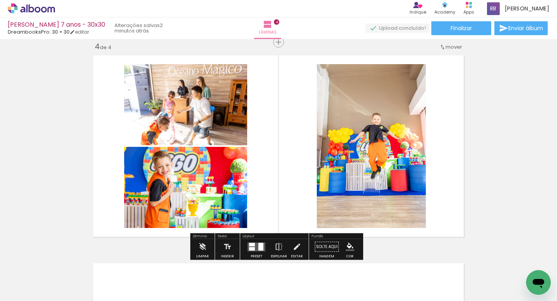
click at [258, 246] on div at bounding box center [260, 247] width 5 height 8
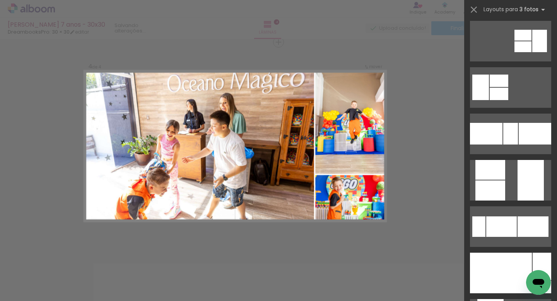
scroll to position [0, 0]
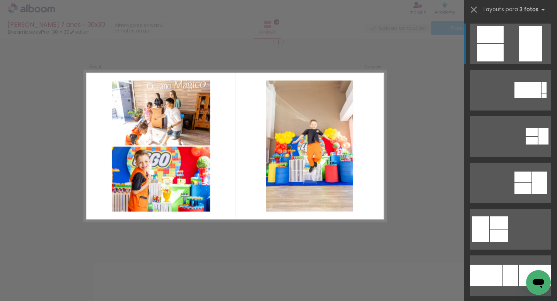
click at [519, 37] on div at bounding box center [531, 44] width 24 height 36
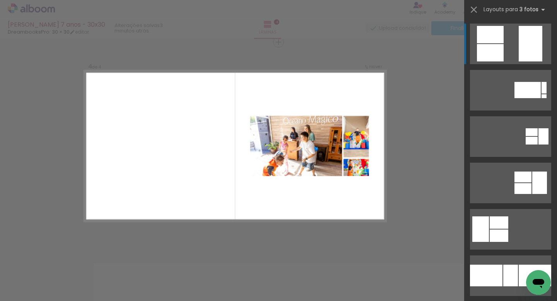
click at [347, 190] on quentale-layouter at bounding box center [235, 146] width 302 height 151
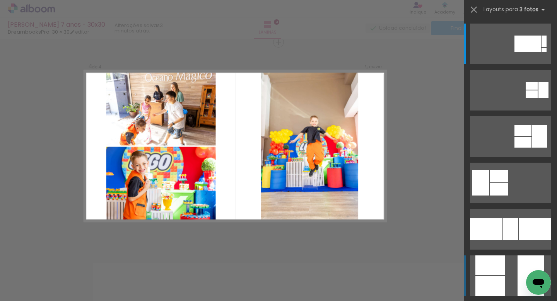
click at [491, 261] on div at bounding box center [490, 266] width 30 height 20
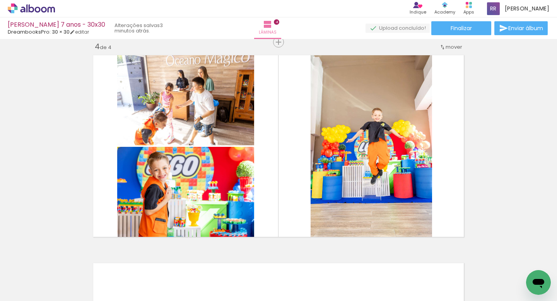
drag, startPoint x: 258, startPoint y: 282, endPoint x: 379, endPoint y: 201, distance: 145.9
click at [379, 201] on quentale-workspace at bounding box center [278, 150] width 557 height 301
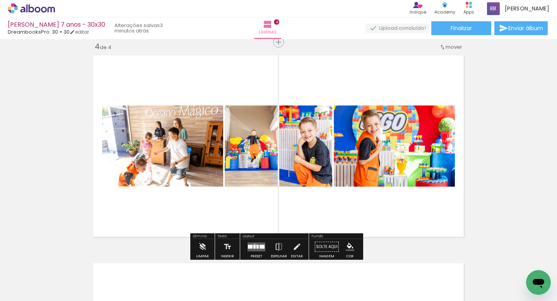
click at [253, 246] on div at bounding box center [254, 247] width 2 height 4
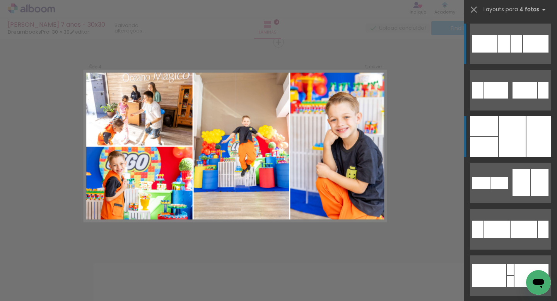
click at [506, 143] on div at bounding box center [512, 136] width 27 height 41
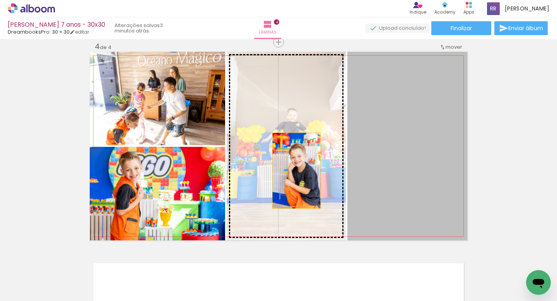
drag, startPoint x: 414, startPoint y: 167, endPoint x: 294, endPoint y: 171, distance: 120.7
click at [0, 0] on slot at bounding box center [0, 0] width 0 height 0
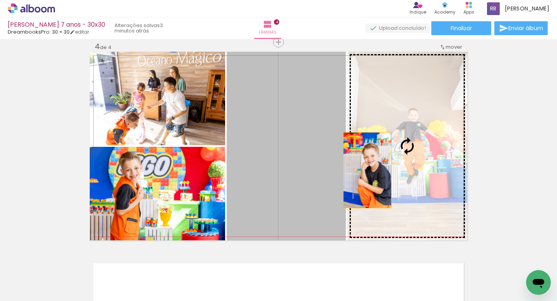
drag, startPoint x: 293, startPoint y: 171, endPoint x: 364, endPoint y: 170, distance: 71.2
click at [0, 0] on slot at bounding box center [0, 0] width 0 height 0
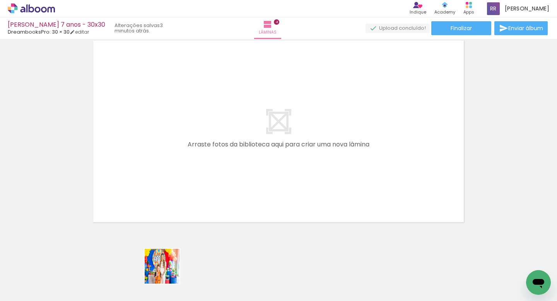
drag, startPoint x: 168, startPoint y: 272, endPoint x: 193, endPoint y: 220, distance: 57.8
click at [193, 220] on quentale-workspace at bounding box center [278, 150] width 557 height 301
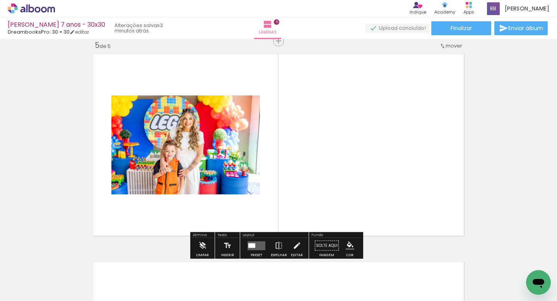
scroll to position [842, 0]
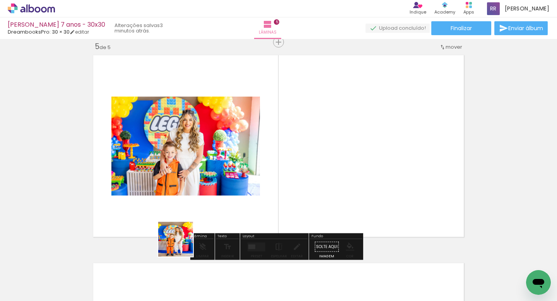
drag, startPoint x: 176, startPoint y: 255, endPoint x: 209, endPoint y: 215, distance: 52.2
click at [209, 215] on quentale-workspace at bounding box center [278, 150] width 557 height 301
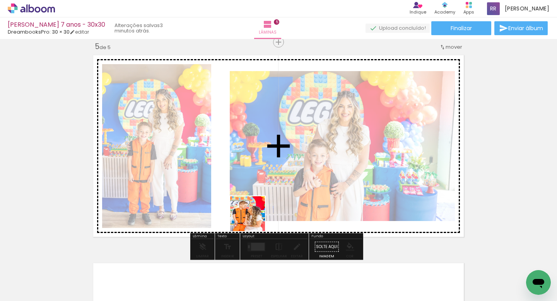
drag, startPoint x: 173, startPoint y: 279, endPoint x: 281, endPoint y: 198, distance: 135.3
click at [281, 198] on quentale-workspace at bounding box center [278, 150] width 557 height 301
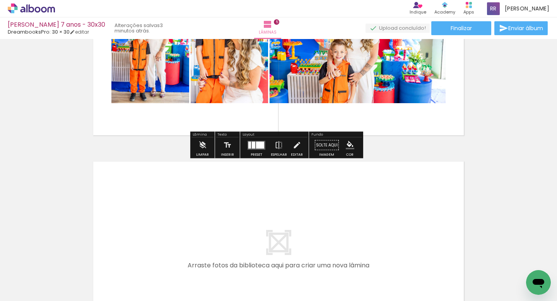
scroll to position [961, 0]
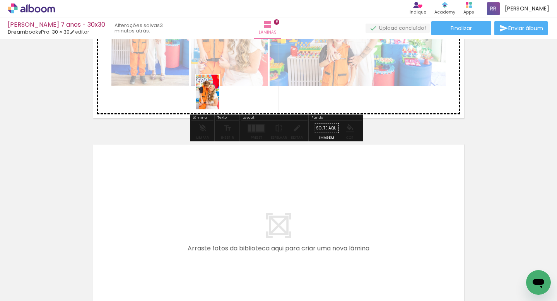
drag, startPoint x: 172, startPoint y: 284, endPoint x: 217, endPoint y: 81, distance: 207.7
click at [219, 80] on quentale-workspace at bounding box center [278, 150] width 557 height 301
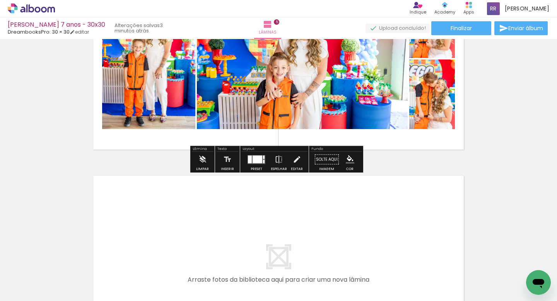
scroll to position [936, 0]
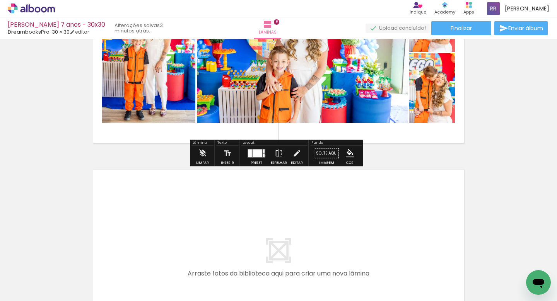
click at [263, 155] on div at bounding box center [264, 155] width 2 height 3
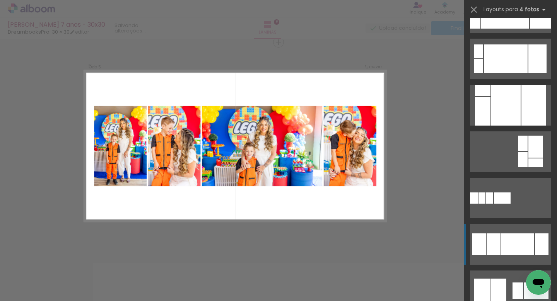
scroll to position [693, 0]
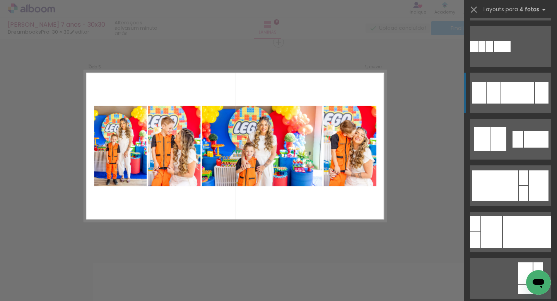
click at [526, 100] on div at bounding box center [517, 93] width 33 height 22
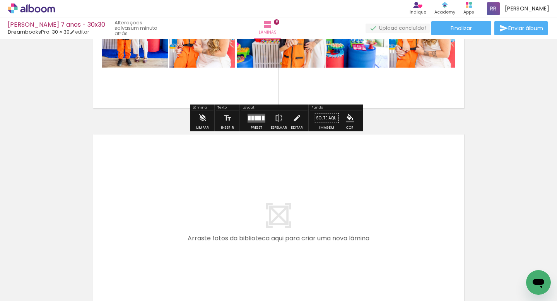
scroll to position [1041, 0]
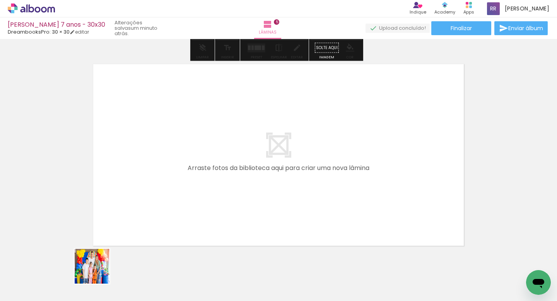
drag, startPoint x: 98, startPoint y: 272, endPoint x: 109, endPoint y: 250, distance: 25.3
click at [145, 225] on quentale-workspace at bounding box center [278, 150] width 557 height 301
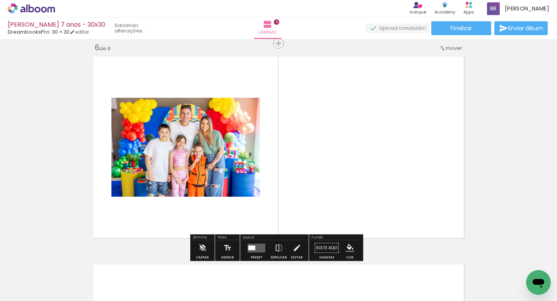
scroll to position [1050, 0]
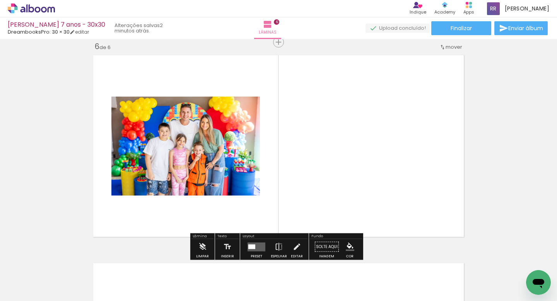
drag, startPoint x: 79, startPoint y: 280, endPoint x: 196, endPoint y: 203, distance: 140.6
click at [195, 203] on quentale-workspace at bounding box center [278, 150] width 557 height 301
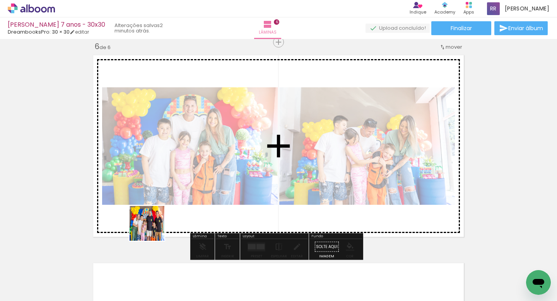
drag, startPoint x: 87, startPoint y: 280, endPoint x: 153, endPoint y: 229, distance: 83.5
click at [153, 229] on quentale-workspace at bounding box center [278, 150] width 557 height 301
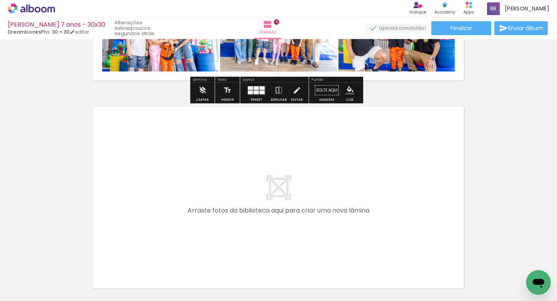
scroll to position [1208, 0]
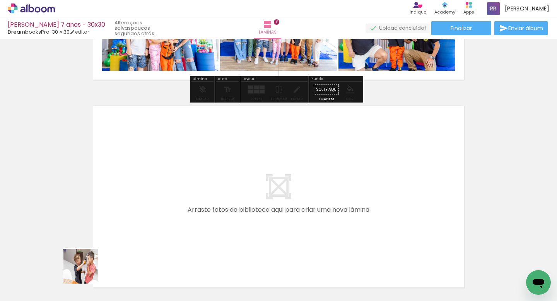
drag, startPoint x: 85, startPoint y: 274, endPoint x: 110, endPoint y: 238, distance: 43.7
click at [110, 238] on quentale-workspace at bounding box center [278, 150] width 557 height 301
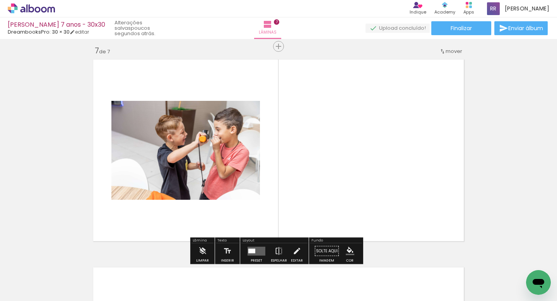
scroll to position [1258, 0]
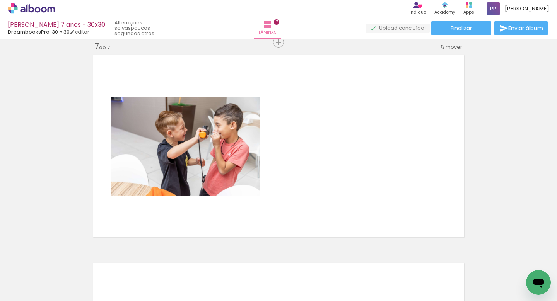
drag, startPoint x: 301, startPoint y: 280, endPoint x: 306, endPoint y: 239, distance: 42.1
click at [306, 239] on quentale-workspace at bounding box center [278, 150] width 557 height 301
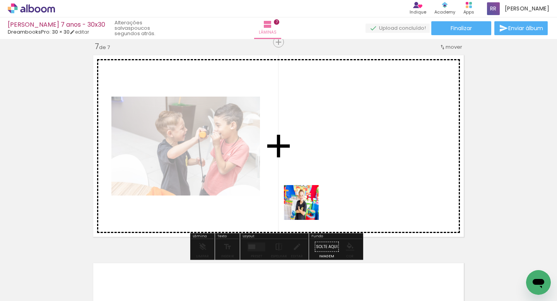
drag, startPoint x: 278, startPoint y: 244, endPoint x: 316, endPoint y: 200, distance: 58.2
click at [316, 200] on quentale-workspace at bounding box center [278, 150] width 557 height 301
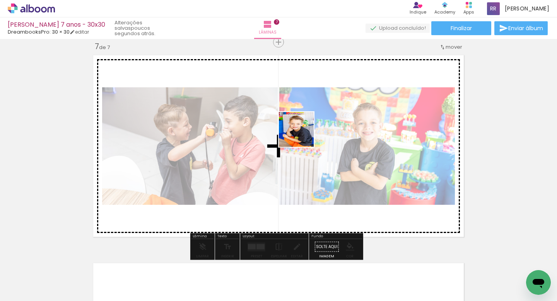
drag, startPoint x: 301, startPoint y: 178, endPoint x: 302, endPoint y: 137, distance: 40.6
click at [302, 135] on quentale-workspace at bounding box center [278, 150] width 557 height 301
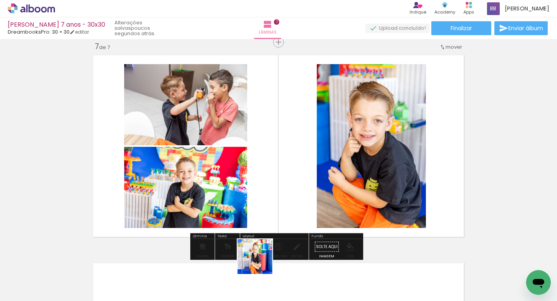
drag, startPoint x: 261, startPoint y: 263, endPoint x: 266, endPoint y: 164, distance: 98.8
click at [266, 164] on quentale-workspace at bounding box center [278, 150] width 557 height 301
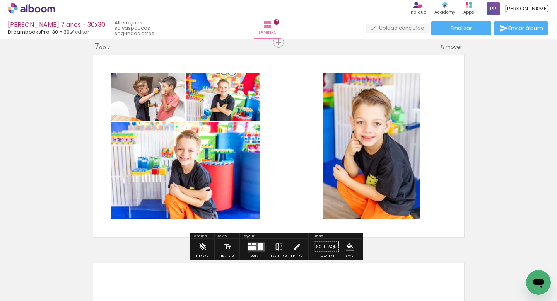
click at [258, 245] on div at bounding box center [260, 246] width 5 height 7
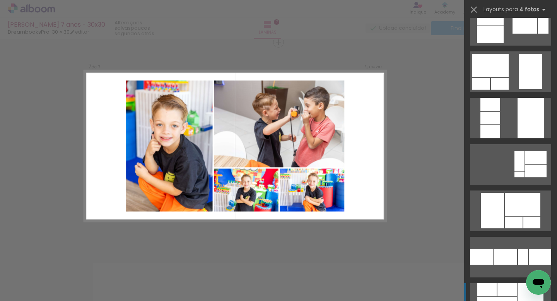
scroll to position [1823, 0]
